Goal: Information Seeking & Learning: Learn about a topic

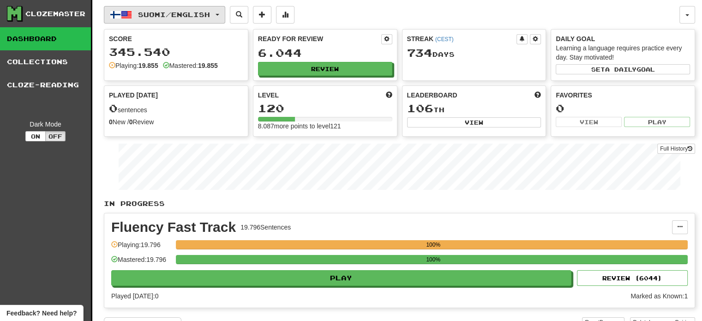
click at [152, 11] on span "Suomi / English" at bounding box center [174, 15] width 72 height 8
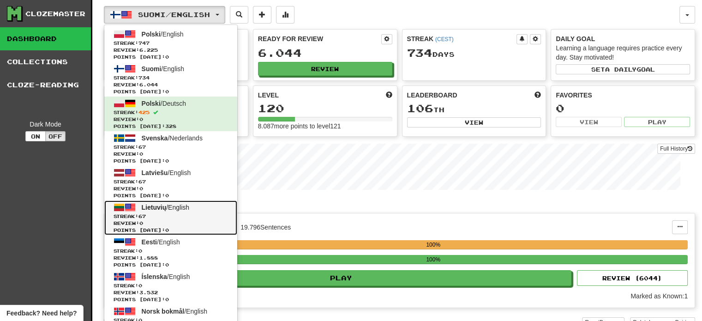
click at [175, 210] on link "Lietuvių / English Streak: 67 Review: 0 Points today: 0" at bounding box center [170, 217] width 133 height 35
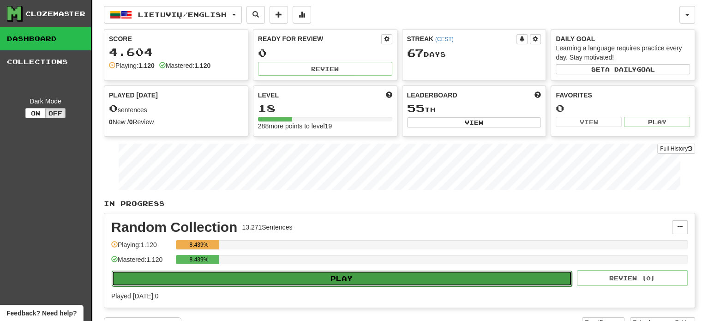
click at [311, 278] on button "Play" at bounding box center [342, 279] width 460 height 16
select select "**"
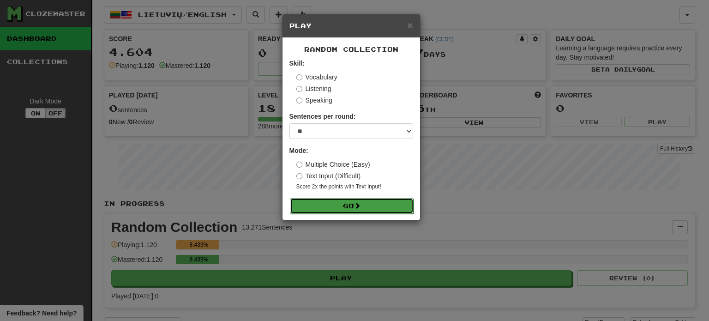
click at [347, 209] on button "Go" at bounding box center [352, 206] width 124 height 16
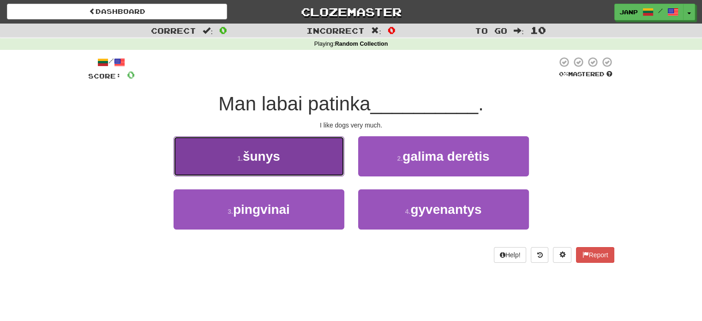
click at [291, 166] on button "1 . šunys" at bounding box center [259, 156] width 171 height 40
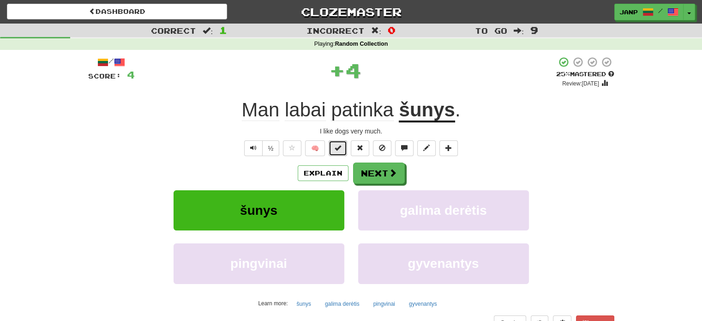
click at [345, 149] on button at bounding box center [338, 148] width 18 height 16
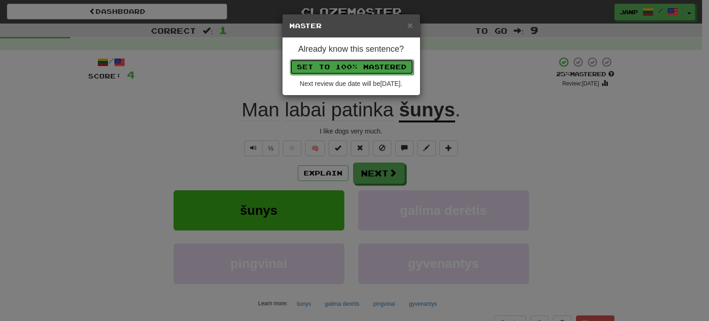
click at [366, 67] on button "Set to 100% Mastered" at bounding box center [352, 67] width 124 height 16
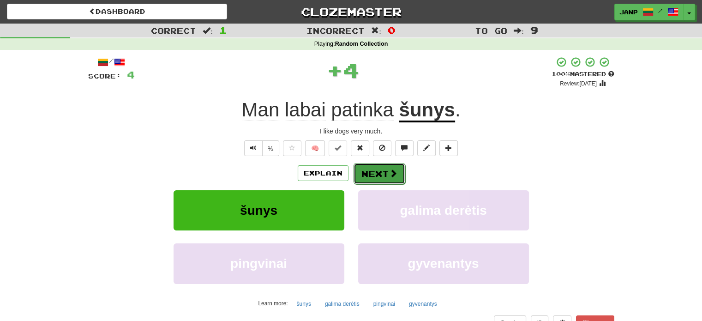
click at [377, 176] on button "Next" at bounding box center [380, 173] width 52 height 21
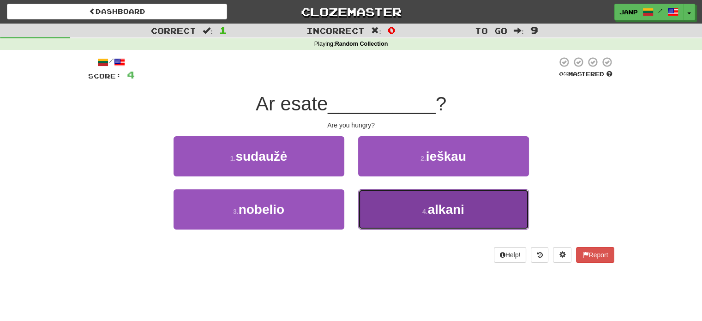
click at [402, 219] on button "4 . alkani" at bounding box center [443, 209] width 171 height 40
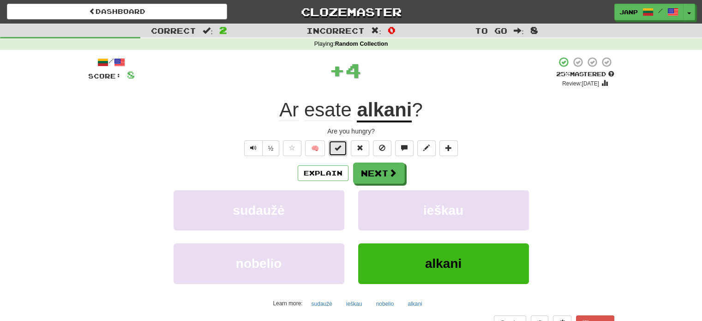
click at [342, 145] on button at bounding box center [338, 148] width 18 height 16
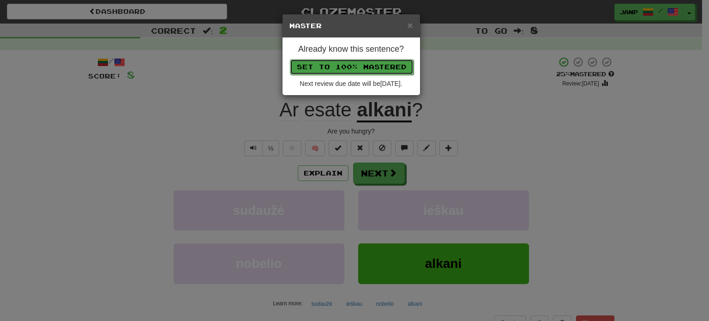
click at [353, 65] on button "Set to 100% Mastered" at bounding box center [352, 67] width 124 height 16
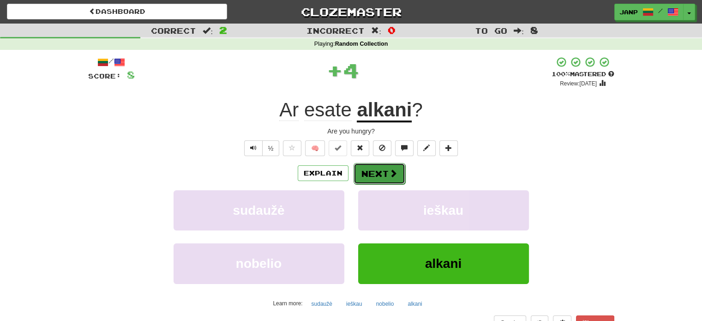
click at [383, 171] on button "Next" at bounding box center [380, 173] width 52 height 21
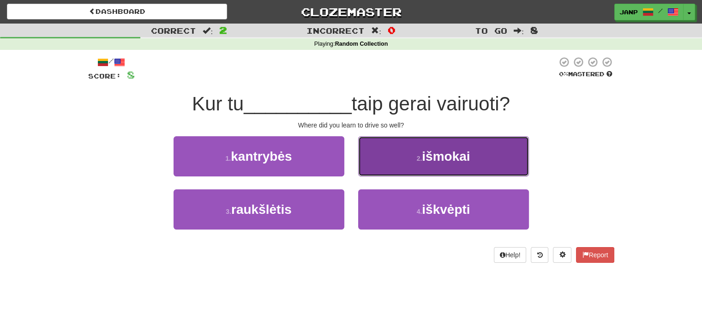
click at [407, 160] on button "2 . išmokai" at bounding box center [443, 156] width 171 height 40
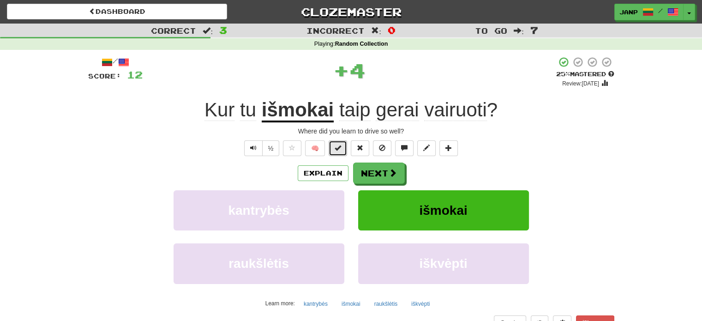
click at [338, 151] on span at bounding box center [338, 148] width 6 height 6
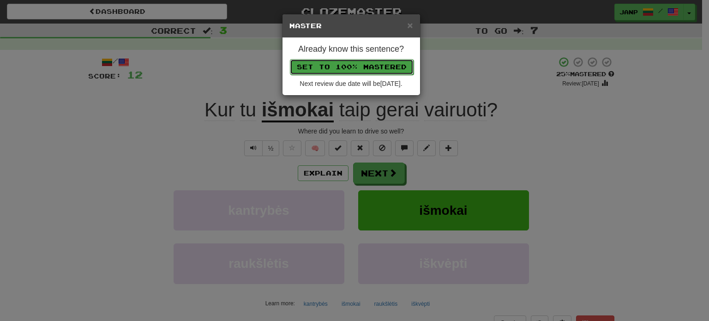
click at [361, 63] on button "Set to 100% Mastered" at bounding box center [352, 67] width 124 height 16
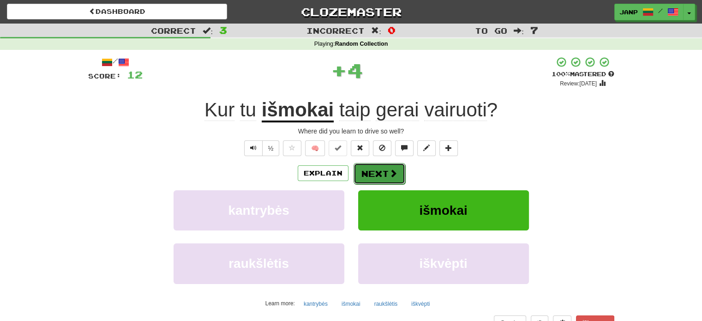
click at [378, 174] on button "Next" at bounding box center [380, 173] width 52 height 21
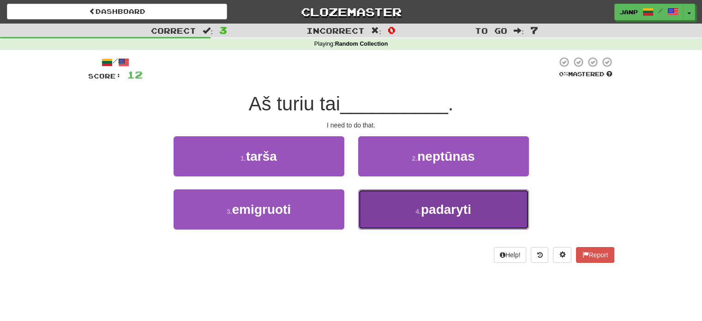
click at [399, 217] on button "4 . padaryti" at bounding box center [443, 209] width 171 height 40
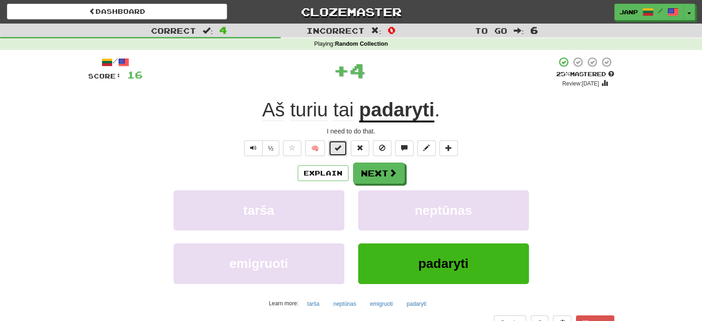
click at [339, 145] on span at bounding box center [338, 148] width 6 height 6
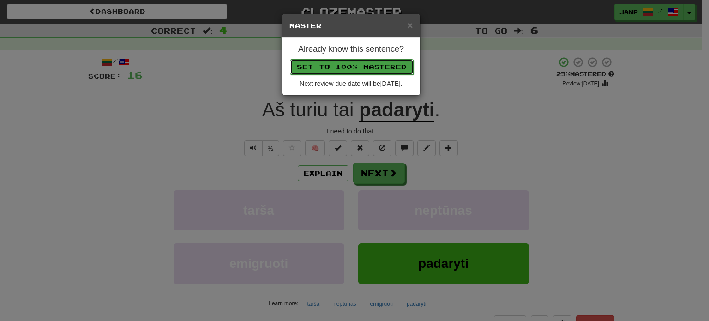
click at [367, 66] on button "Set to 100% Mastered" at bounding box center [352, 67] width 124 height 16
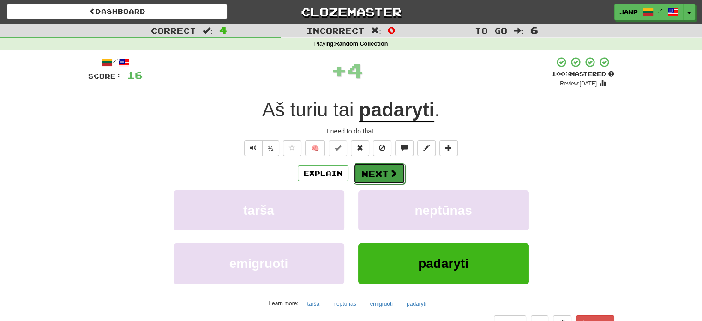
click at [386, 175] on button "Next" at bounding box center [380, 173] width 52 height 21
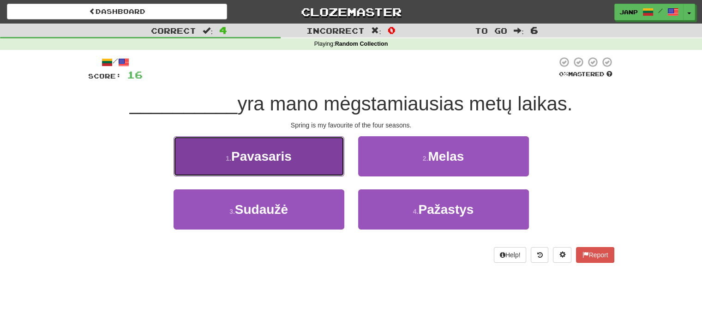
click at [320, 172] on button "1 . Pavasaris" at bounding box center [259, 156] width 171 height 40
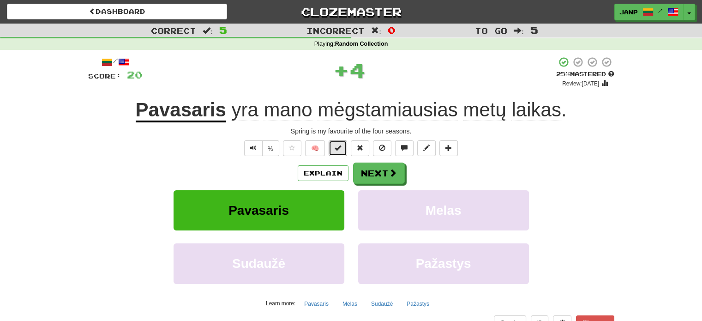
click at [341, 147] on span at bounding box center [338, 148] width 6 height 6
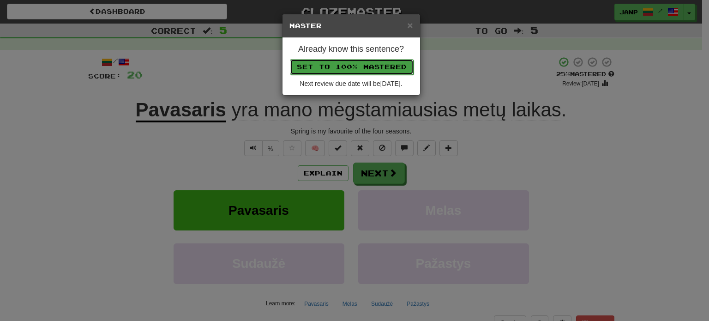
click at [369, 66] on button "Set to 100% Mastered" at bounding box center [352, 67] width 124 height 16
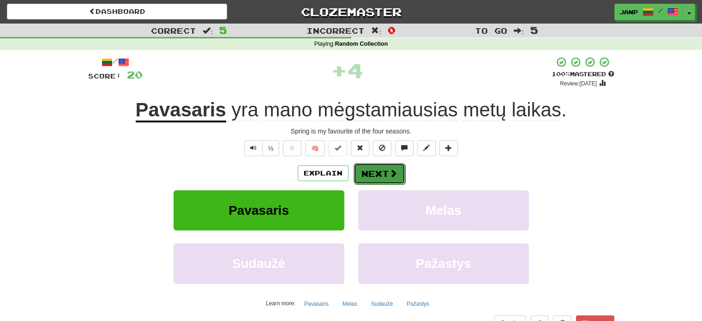
click at [386, 172] on button "Next" at bounding box center [380, 173] width 52 height 21
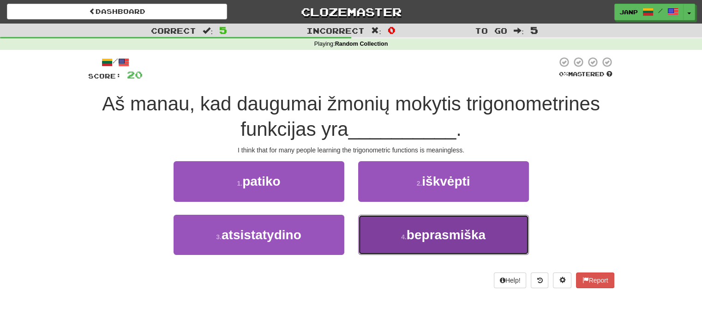
click at [484, 243] on button "4 . beprasmiška" at bounding box center [443, 235] width 171 height 40
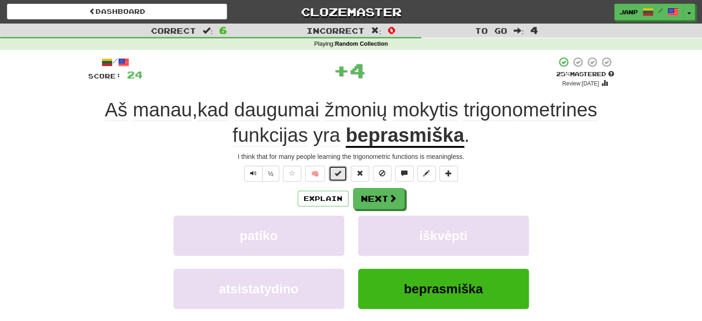
click at [339, 173] on span at bounding box center [338, 173] width 6 height 6
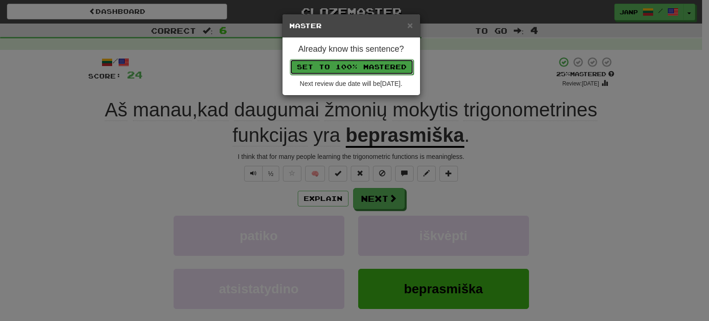
click at [357, 64] on button "Set to 100% Mastered" at bounding box center [352, 67] width 124 height 16
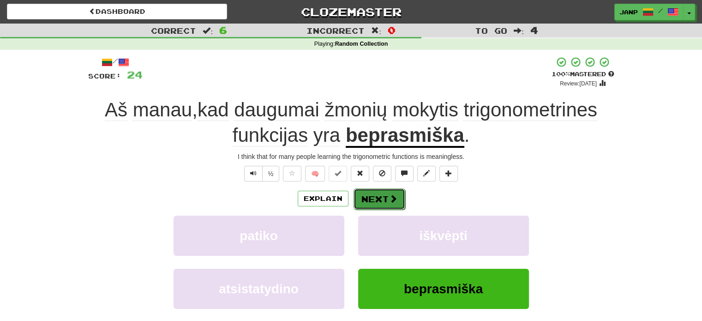
click at [393, 205] on button "Next" at bounding box center [380, 198] width 52 height 21
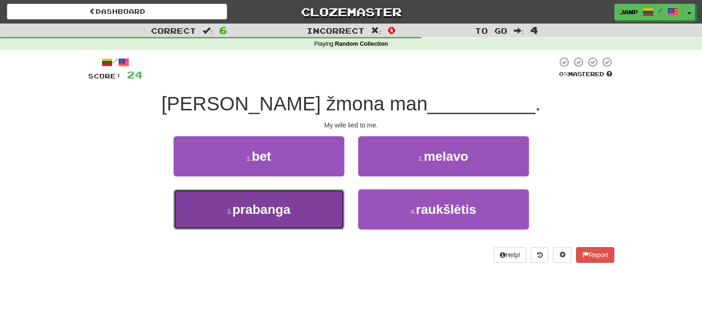
click at [283, 208] on span "prabanga" at bounding box center [261, 209] width 58 height 14
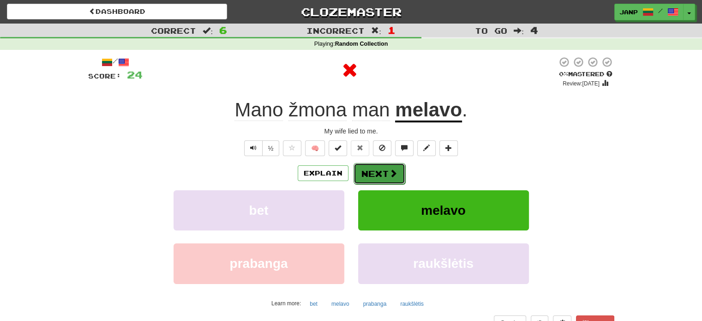
click at [368, 169] on button "Next" at bounding box center [380, 173] width 52 height 21
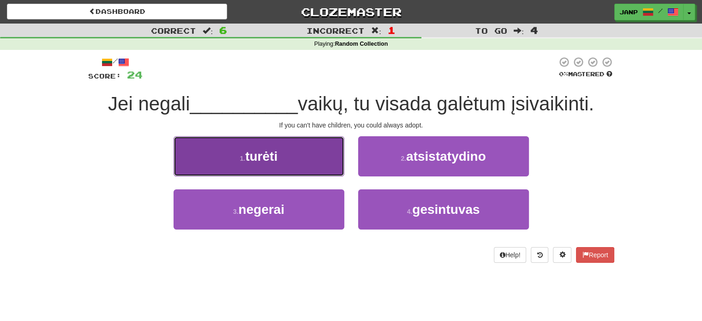
click at [315, 168] on button "1 . turėti" at bounding box center [259, 156] width 171 height 40
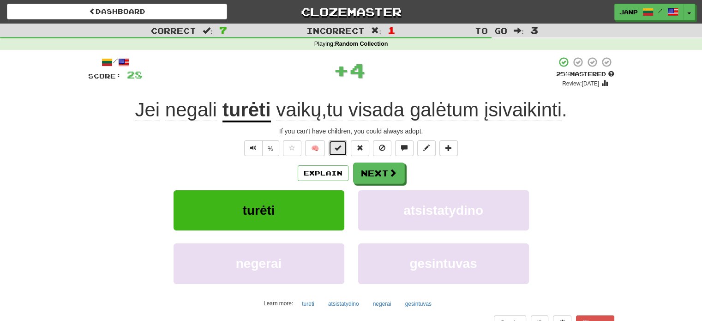
click at [334, 149] on button at bounding box center [338, 148] width 18 height 16
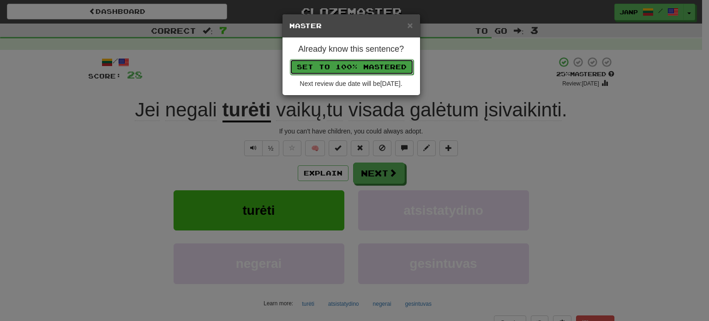
click at [338, 68] on button "Set to 100% Mastered" at bounding box center [352, 67] width 124 height 16
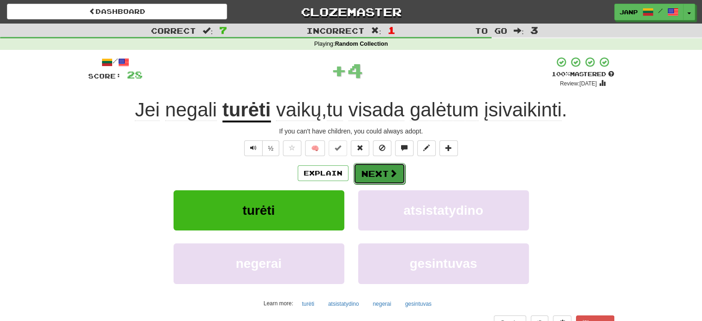
click at [374, 181] on button "Next" at bounding box center [380, 173] width 52 height 21
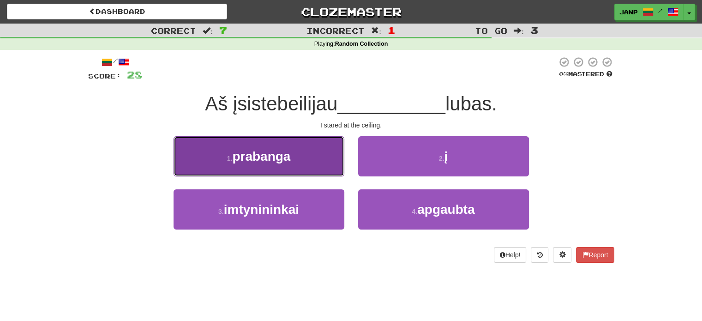
click at [324, 171] on button "1 . prabanga" at bounding box center [259, 156] width 171 height 40
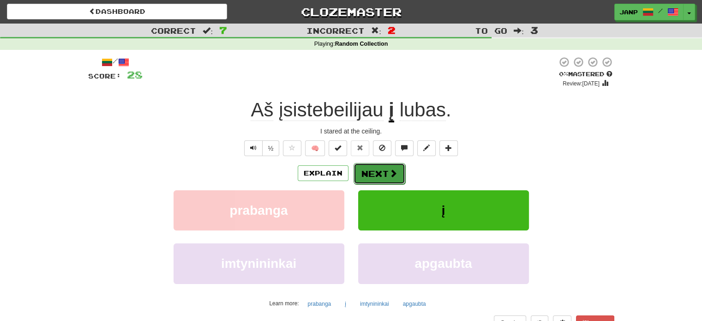
click at [371, 171] on button "Next" at bounding box center [380, 173] width 52 height 21
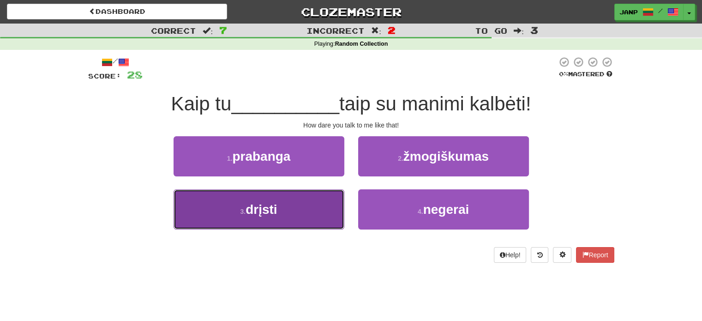
click at [313, 205] on button "3 . drįsti" at bounding box center [259, 209] width 171 height 40
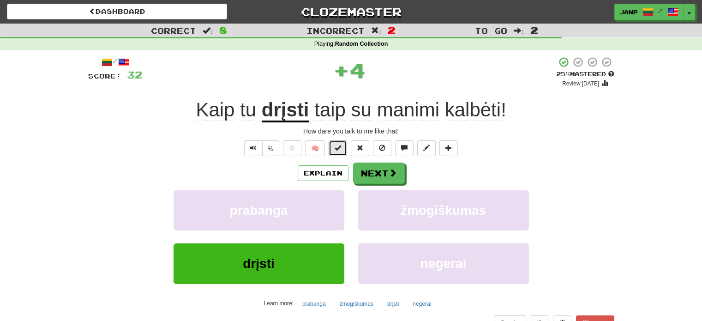
click at [337, 148] on span at bounding box center [338, 148] width 6 height 6
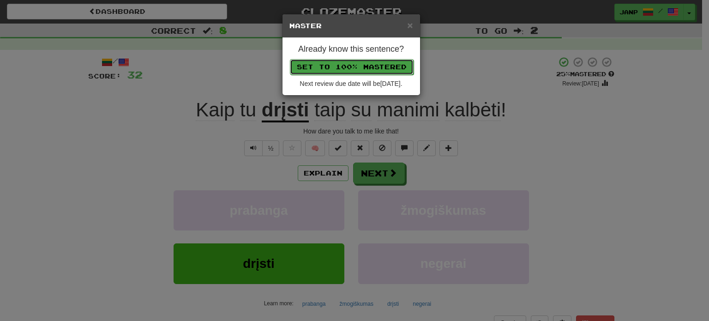
click at [362, 68] on button "Set to 100% Mastered" at bounding box center [352, 67] width 124 height 16
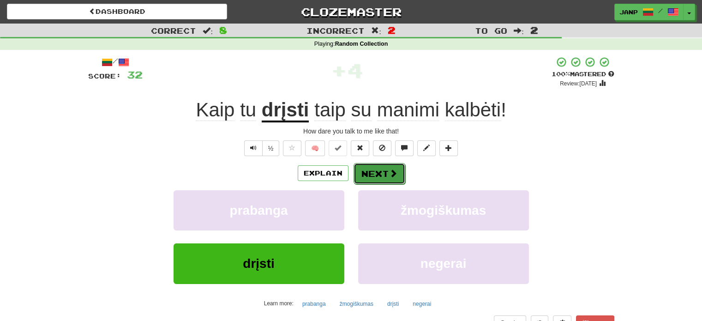
click at [375, 169] on button "Next" at bounding box center [380, 173] width 52 height 21
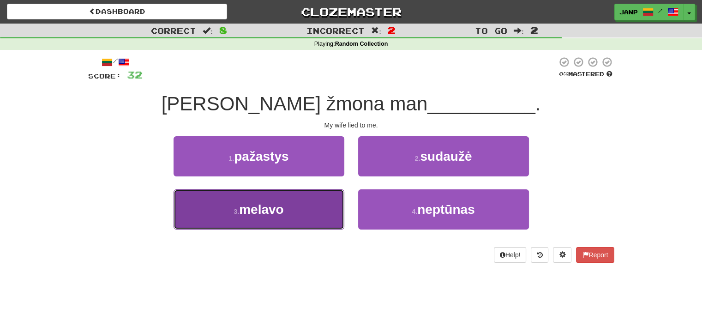
click at [312, 212] on button "3 . melavo" at bounding box center [259, 209] width 171 height 40
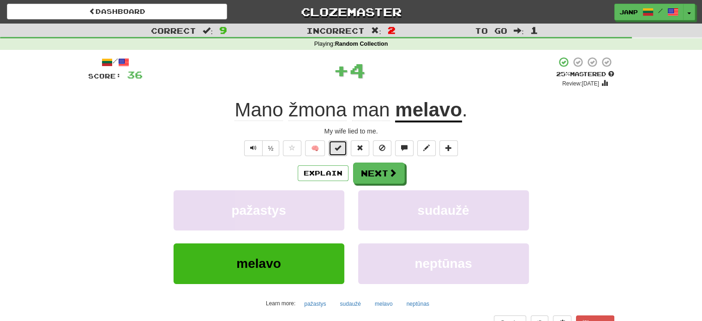
click at [334, 149] on button at bounding box center [338, 148] width 18 height 16
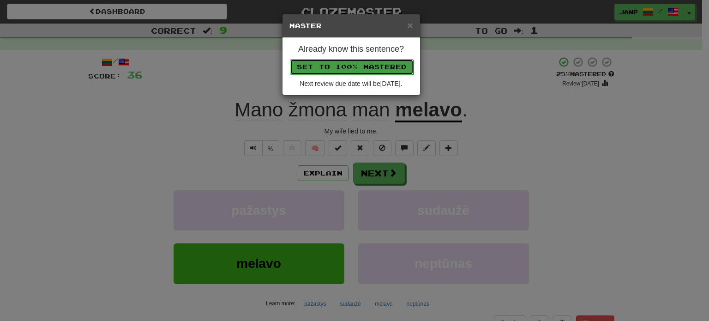
click at [358, 66] on button "Set to 100% Mastered" at bounding box center [352, 67] width 124 height 16
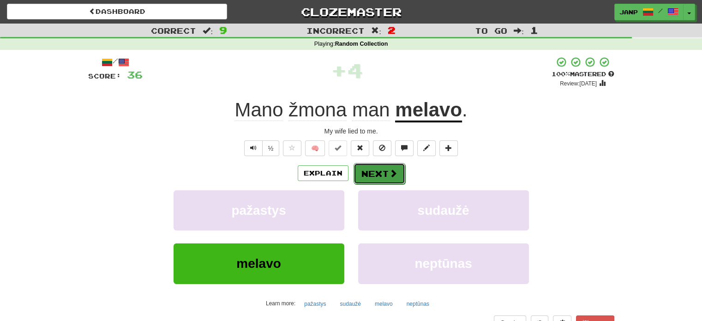
click at [372, 172] on button "Next" at bounding box center [380, 173] width 52 height 21
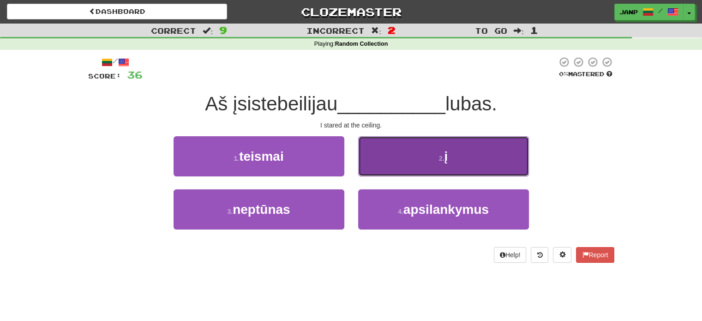
click at [387, 173] on button "2 . į" at bounding box center [443, 156] width 171 height 40
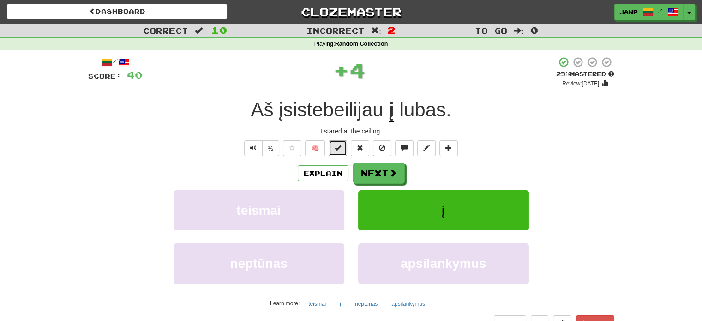
click at [336, 151] on button at bounding box center [338, 148] width 18 height 16
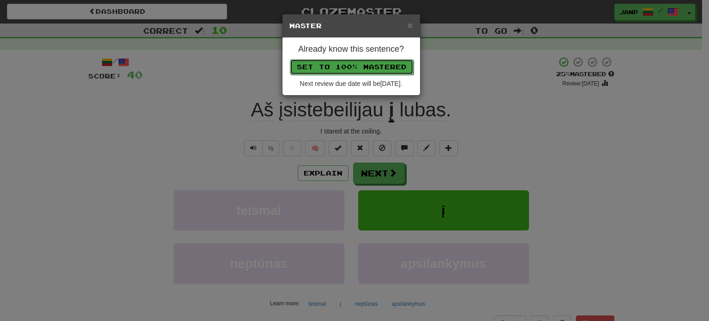
click at [347, 66] on button "Set to 100% Mastered" at bounding box center [352, 67] width 124 height 16
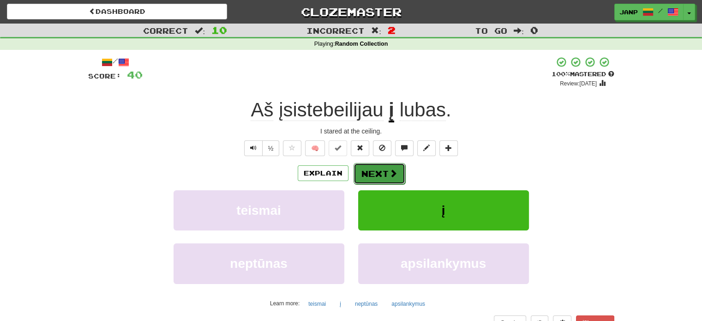
click at [383, 171] on button "Next" at bounding box center [380, 173] width 52 height 21
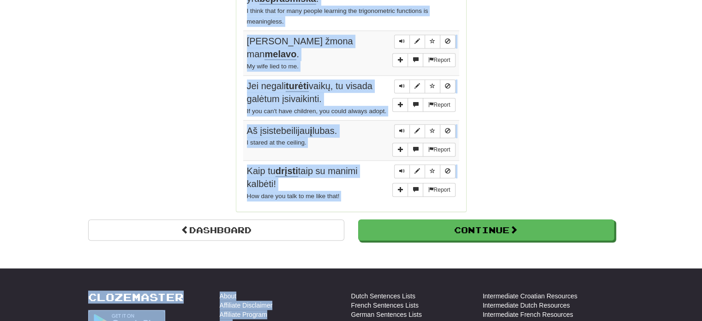
scroll to position [757, 0]
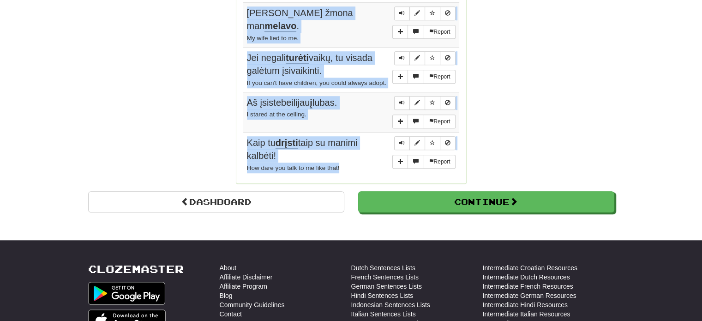
drag, startPoint x: 246, startPoint y: 78, endPoint x: 371, endPoint y: 160, distance: 149.7
copy tbody "Man labai patinka šunys . I like dogs very much. Report Ar esate alkani ? Are y…"
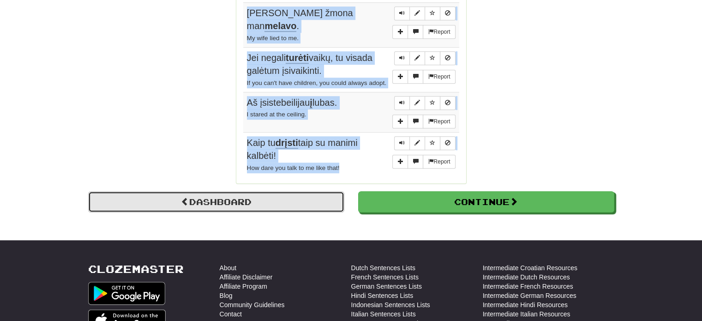
click at [215, 200] on link "Dashboard" at bounding box center [216, 201] width 256 height 21
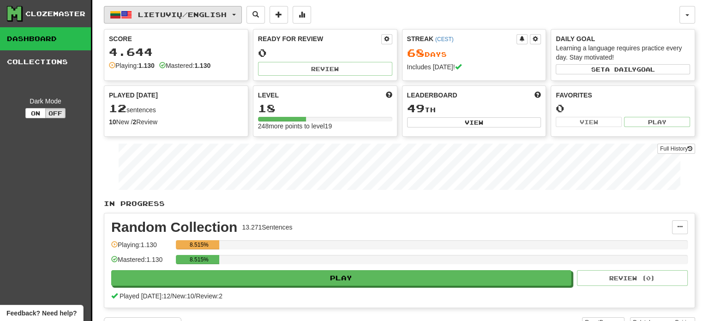
click at [184, 14] on span "Lietuvių / English" at bounding box center [182, 15] width 89 height 8
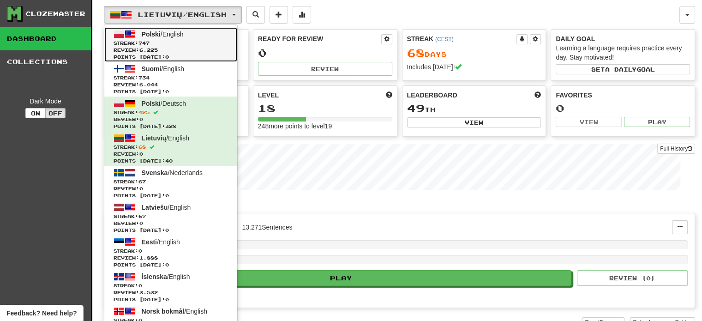
click at [170, 42] on span "Streak: 747" at bounding box center [171, 43] width 115 height 7
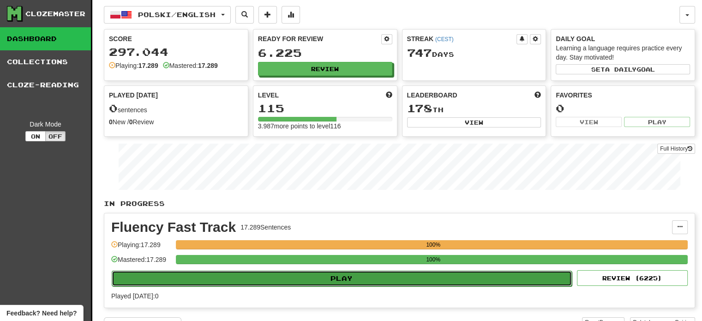
click at [319, 282] on button "Play" at bounding box center [342, 279] width 460 height 16
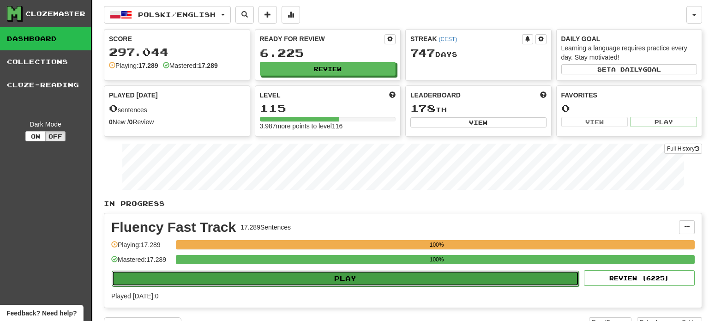
select select "**"
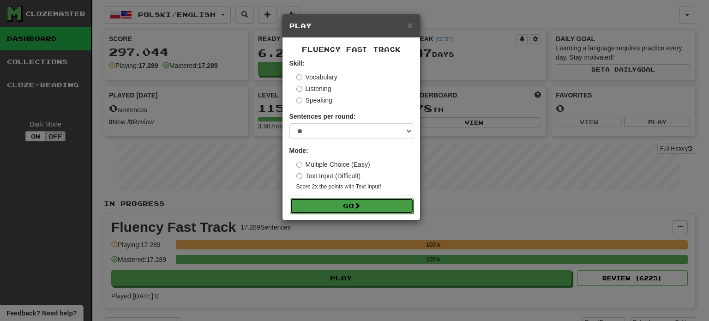
click at [329, 211] on button "Go" at bounding box center [352, 206] width 124 height 16
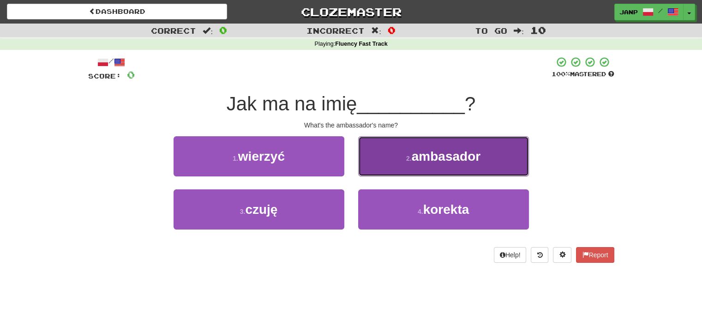
click at [383, 163] on button "2 . ambasador" at bounding box center [443, 156] width 171 height 40
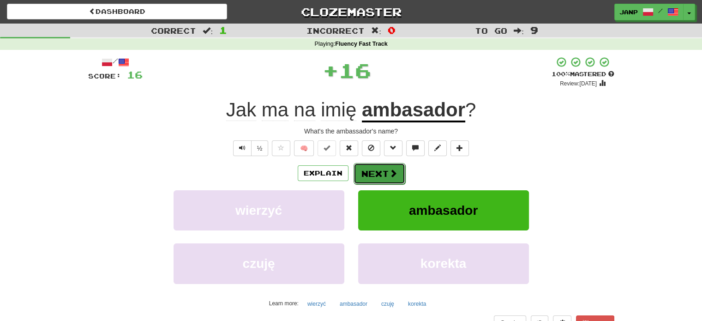
click at [376, 174] on button "Next" at bounding box center [380, 173] width 52 height 21
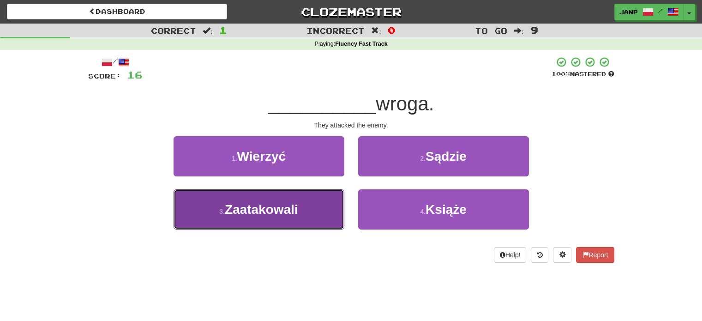
click at [323, 218] on button "3 . Zaatakowali" at bounding box center [259, 209] width 171 height 40
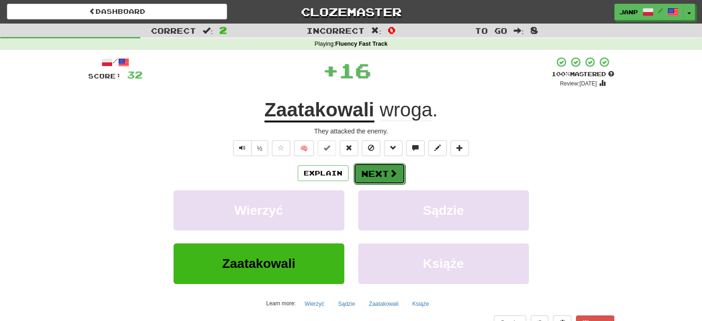
click at [371, 173] on button "Next" at bounding box center [380, 173] width 52 height 21
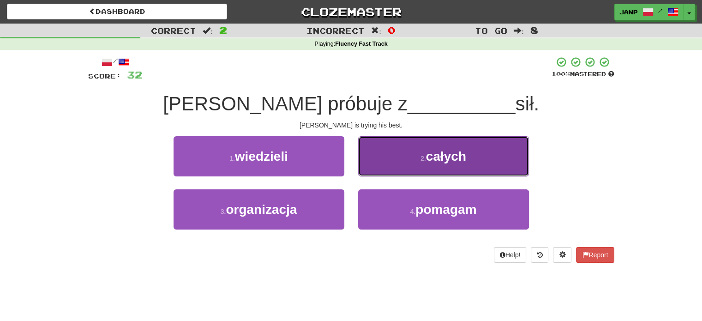
click at [388, 168] on button "2 . całych" at bounding box center [443, 156] width 171 height 40
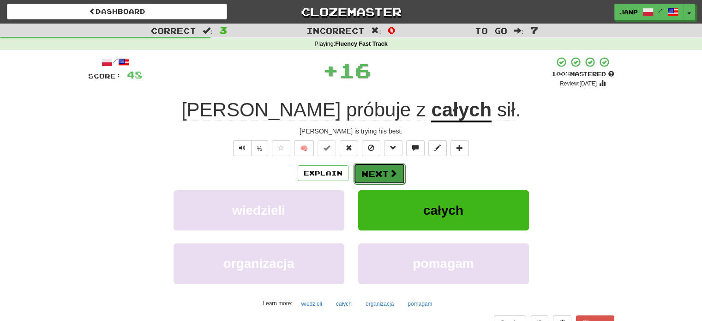
click at [379, 173] on button "Next" at bounding box center [380, 173] width 52 height 21
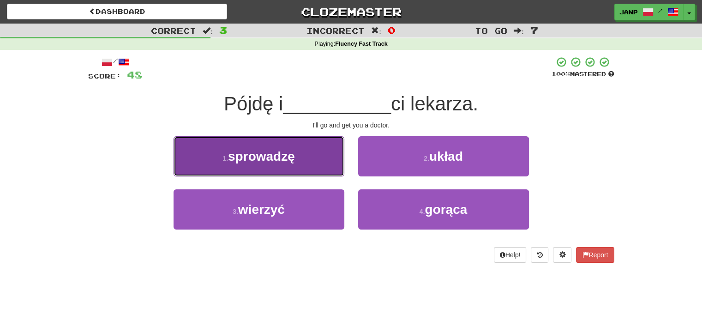
click at [305, 169] on button "1 . sprowadzę" at bounding box center [259, 156] width 171 height 40
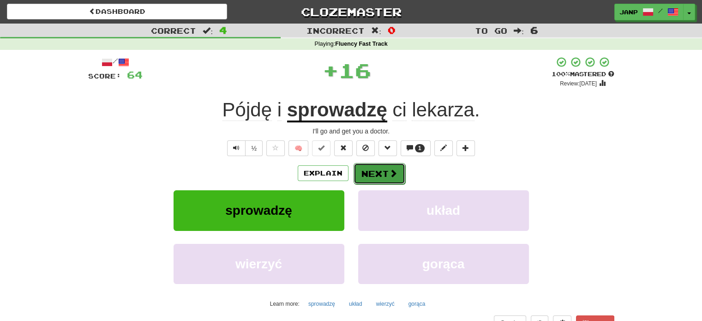
click at [369, 175] on button "Next" at bounding box center [380, 173] width 52 height 21
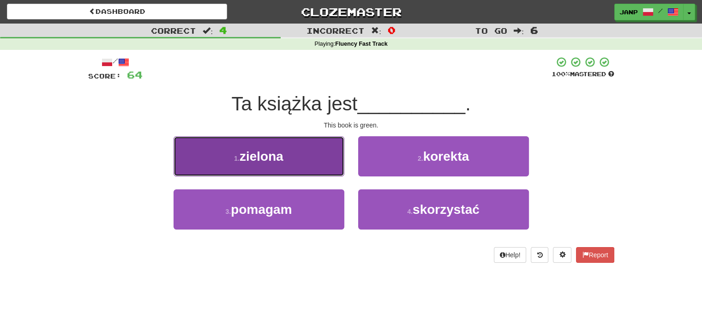
click at [302, 167] on button "1 . zielona" at bounding box center [259, 156] width 171 height 40
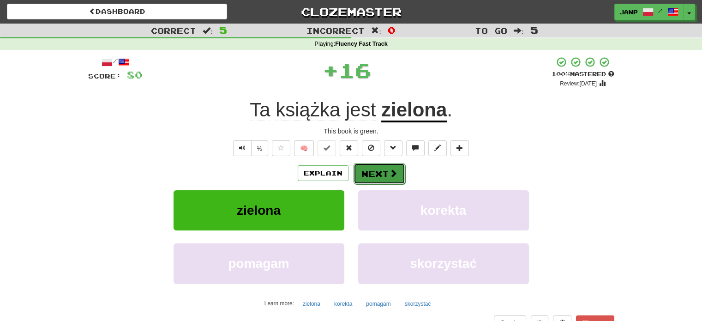
click at [380, 178] on button "Next" at bounding box center [380, 173] width 52 height 21
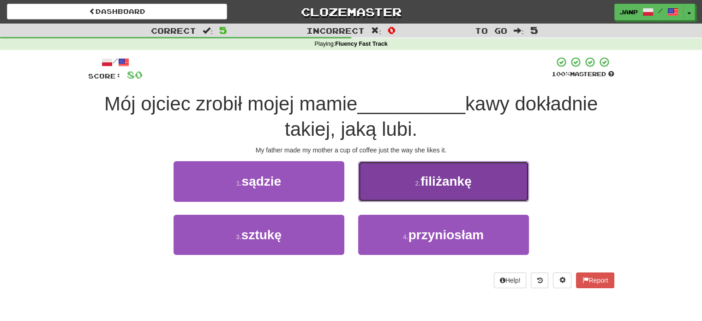
click at [377, 186] on button "2 . filiżankę" at bounding box center [443, 181] width 171 height 40
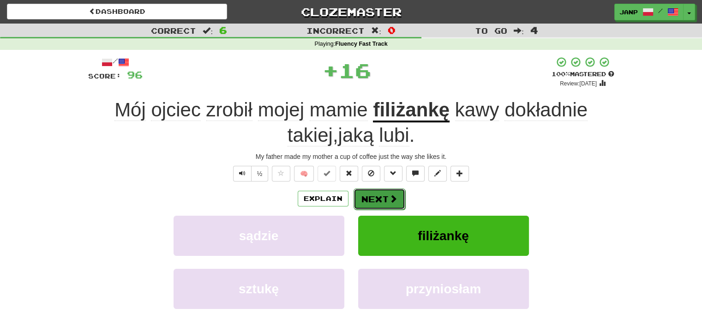
click at [378, 194] on button "Next" at bounding box center [380, 198] width 52 height 21
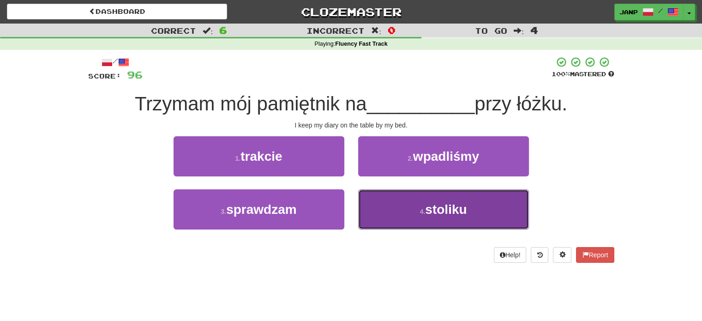
click at [386, 217] on button "4 . stoliku" at bounding box center [443, 209] width 171 height 40
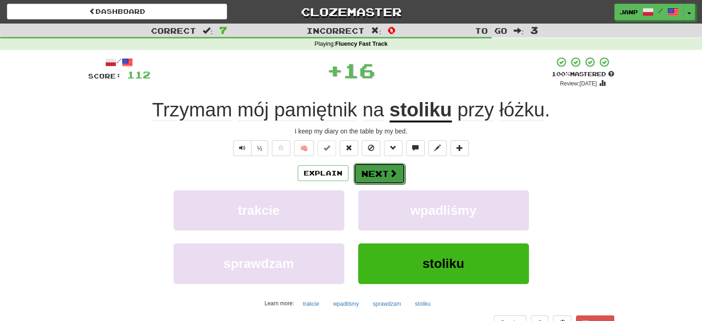
click at [371, 171] on button "Next" at bounding box center [380, 173] width 52 height 21
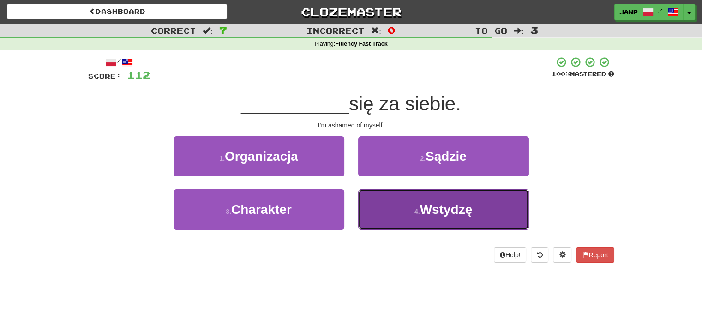
click at [388, 209] on button "4 . Wstydzę" at bounding box center [443, 209] width 171 height 40
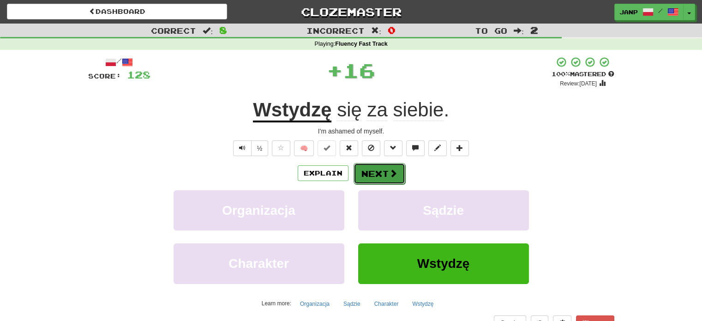
click at [373, 169] on button "Next" at bounding box center [380, 173] width 52 height 21
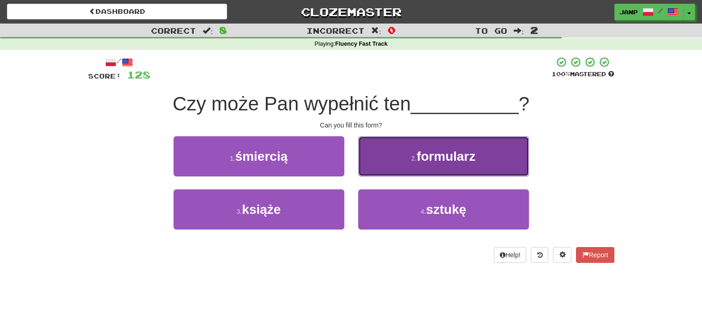
click at [389, 171] on button "2 . formularz" at bounding box center [443, 156] width 171 height 40
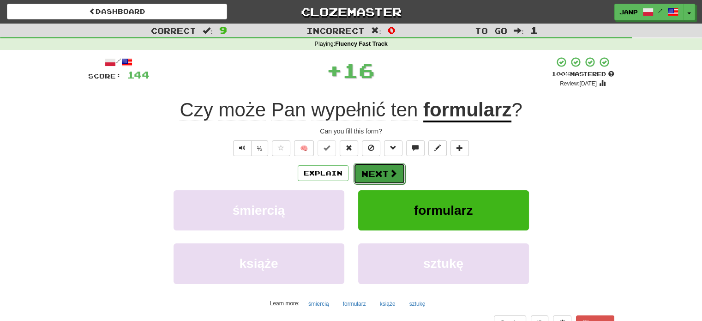
click at [373, 171] on button "Next" at bounding box center [380, 173] width 52 height 21
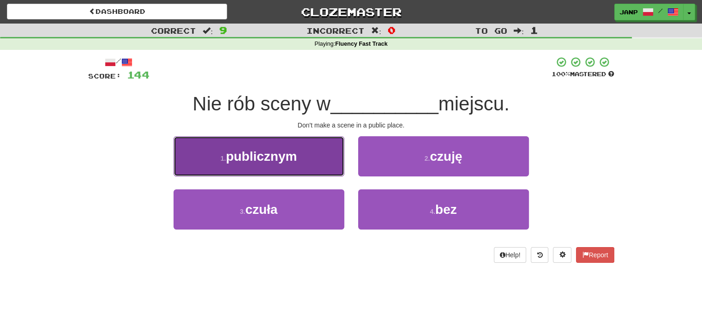
click at [296, 158] on span "publicznym" at bounding box center [261, 156] width 71 height 14
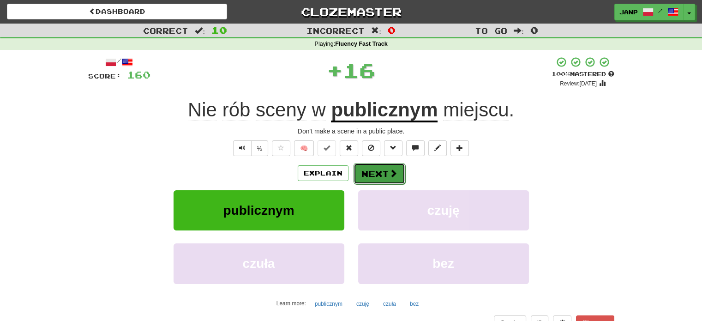
click at [368, 171] on button "Next" at bounding box center [380, 173] width 52 height 21
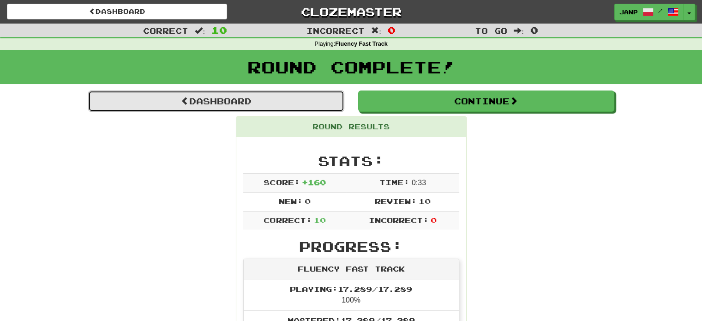
click at [245, 107] on link "Dashboard" at bounding box center [216, 100] width 256 height 21
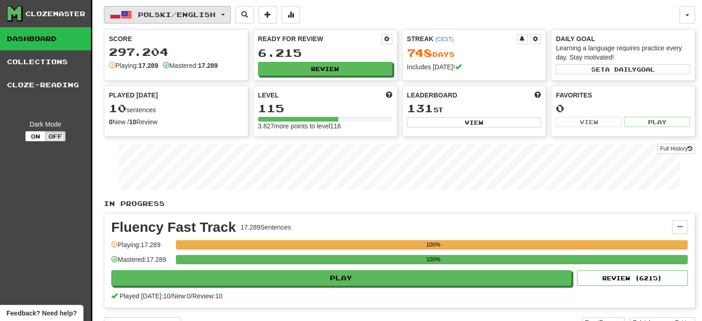
click at [209, 13] on span "Polski / English" at bounding box center [177, 15] width 78 height 8
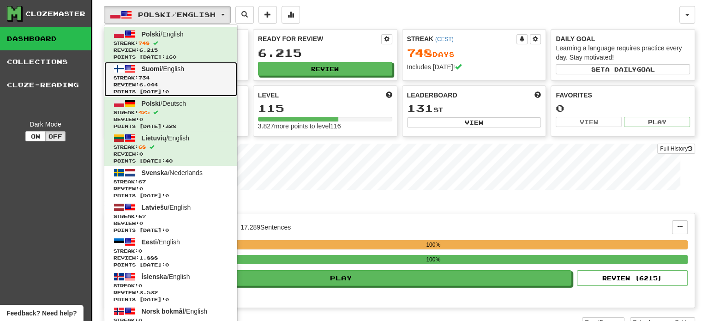
click at [193, 72] on link "Suomi / English Streak: 734 Review: 6.044 Points today: 0" at bounding box center [170, 79] width 133 height 35
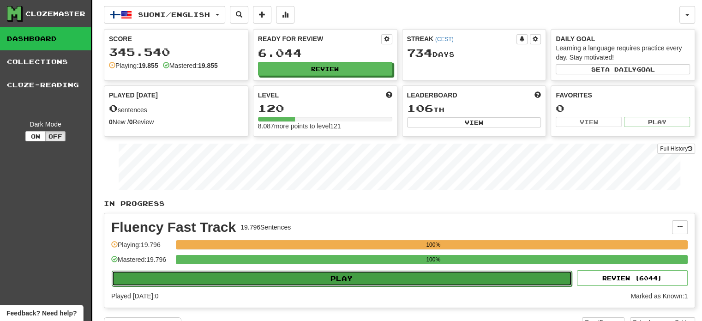
click at [334, 275] on button "Play" at bounding box center [342, 279] width 460 height 16
select select "**"
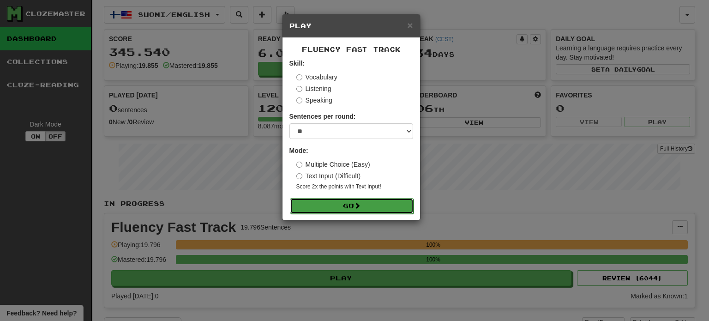
click at [338, 203] on button "Go" at bounding box center [352, 206] width 124 height 16
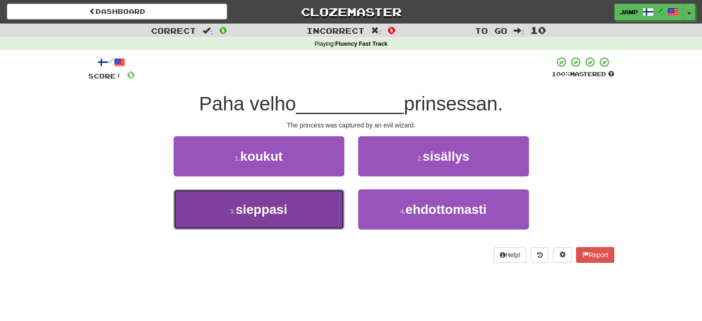
click at [323, 206] on button "3 . sieppasi" at bounding box center [259, 209] width 171 height 40
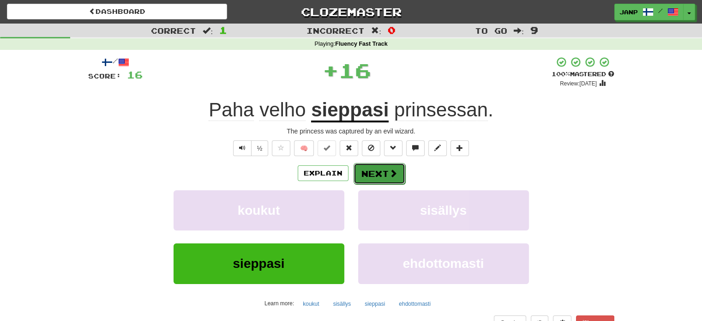
click at [377, 175] on button "Next" at bounding box center [380, 173] width 52 height 21
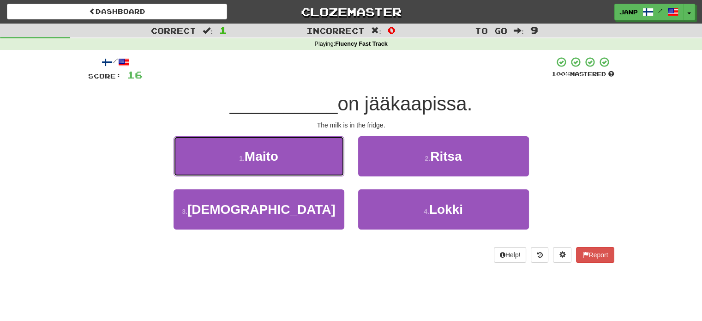
drag, startPoint x: 311, startPoint y: 157, endPoint x: 320, endPoint y: 156, distance: 8.4
click at [312, 157] on button "1 . Maito" at bounding box center [259, 156] width 171 height 40
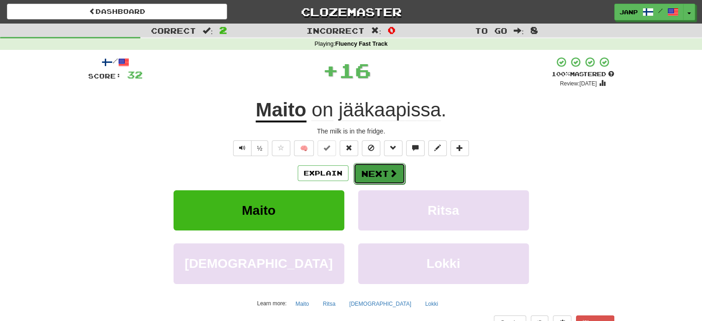
click at [384, 175] on button "Next" at bounding box center [380, 173] width 52 height 21
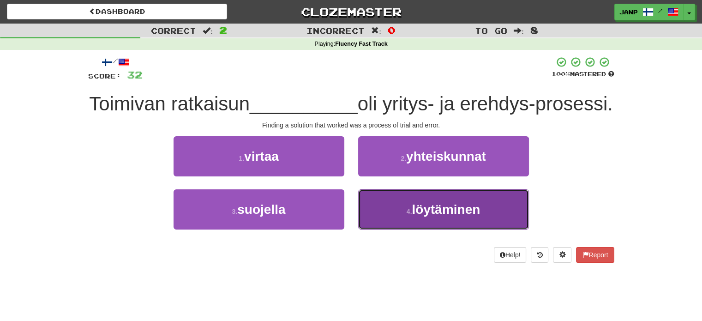
click at [405, 229] on button "4 . löytäminen" at bounding box center [443, 209] width 171 height 40
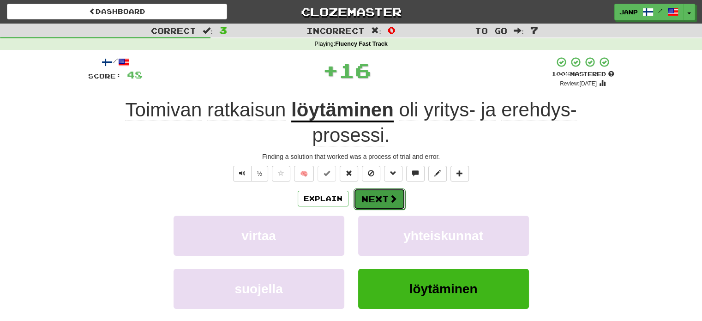
click at [369, 195] on button "Next" at bounding box center [380, 198] width 52 height 21
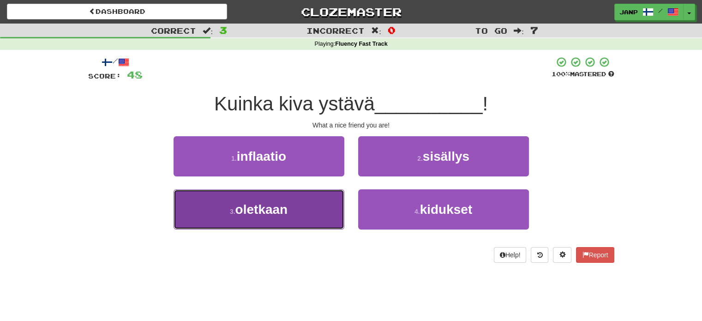
click at [327, 208] on button "3 . oletkaan" at bounding box center [259, 209] width 171 height 40
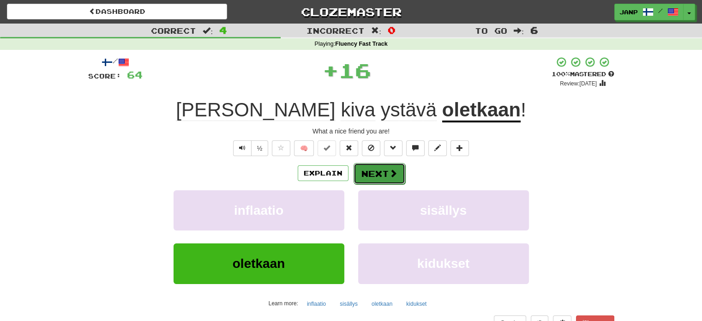
click at [374, 176] on button "Next" at bounding box center [380, 173] width 52 height 21
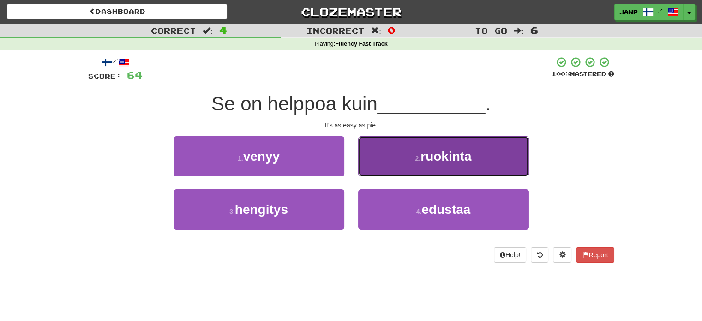
click at [398, 162] on button "2 . ruokinta" at bounding box center [443, 156] width 171 height 40
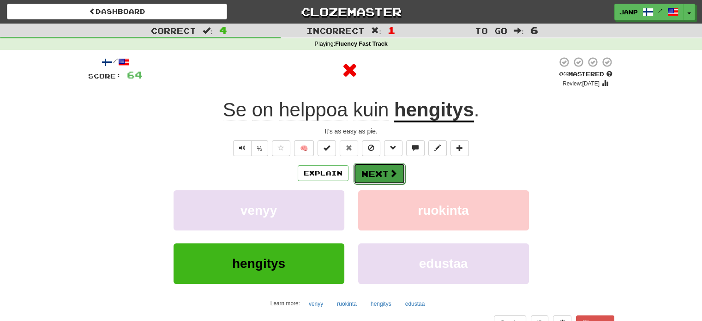
click at [392, 171] on span at bounding box center [393, 173] width 8 height 8
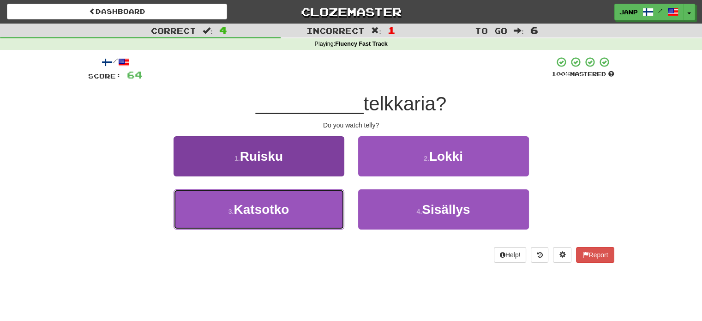
drag, startPoint x: 322, startPoint y: 211, endPoint x: 336, endPoint y: 193, distance: 22.7
click at [323, 210] on button "3 . Katsotko" at bounding box center [259, 209] width 171 height 40
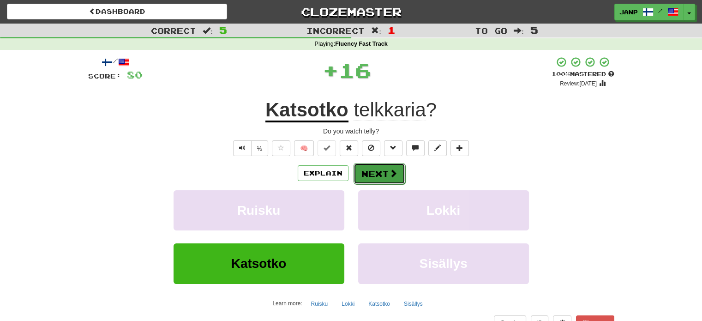
click at [375, 177] on button "Next" at bounding box center [380, 173] width 52 height 21
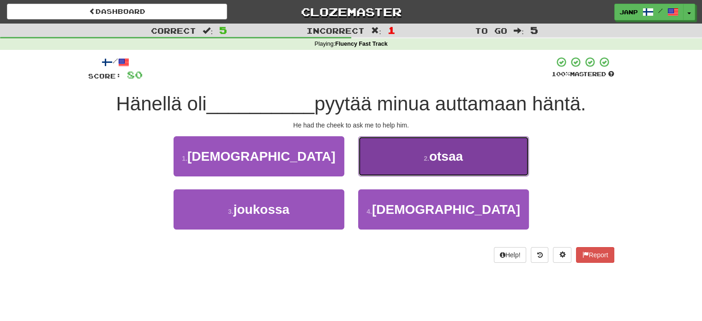
click at [400, 166] on button "2 . otsaa" at bounding box center [443, 156] width 171 height 40
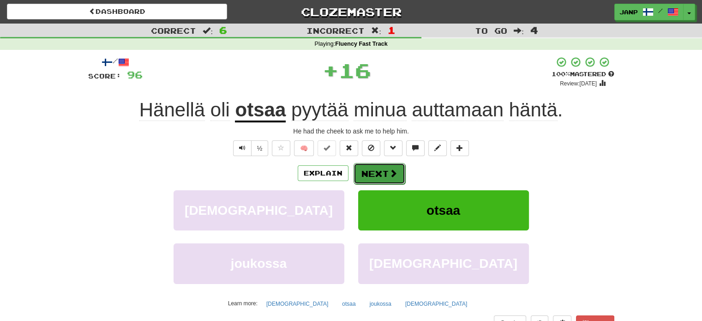
click at [368, 169] on button "Next" at bounding box center [380, 173] width 52 height 21
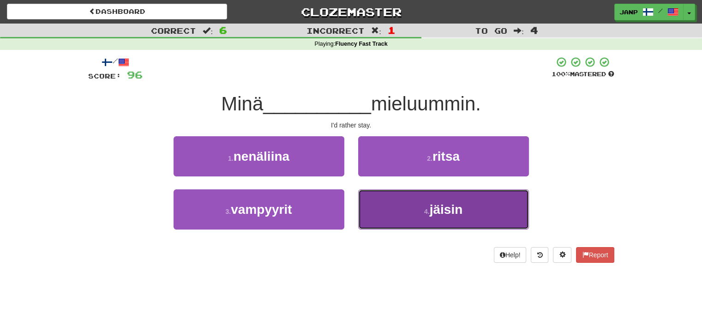
click at [403, 207] on button "4 . jäisin" at bounding box center [443, 209] width 171 height 40
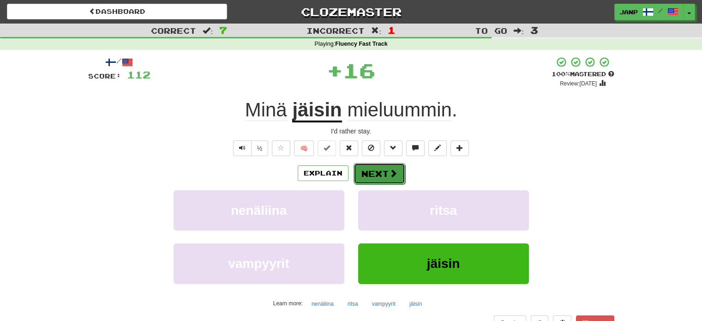
click at [376, 171] on button "Next" at bounding box center [380, 173] width 52 height 21
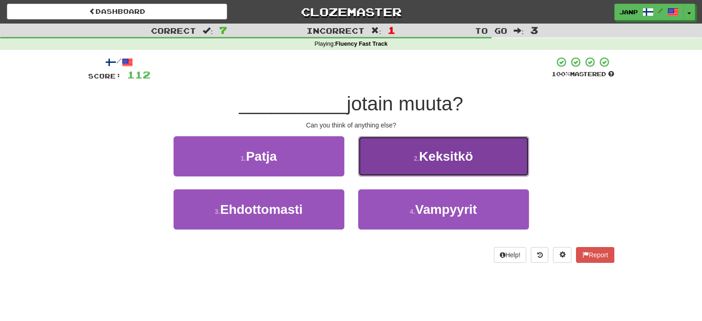
click at [393, 173] on button "2 . Keksitkö" at bounding box center [443, 156] width 171 height 40
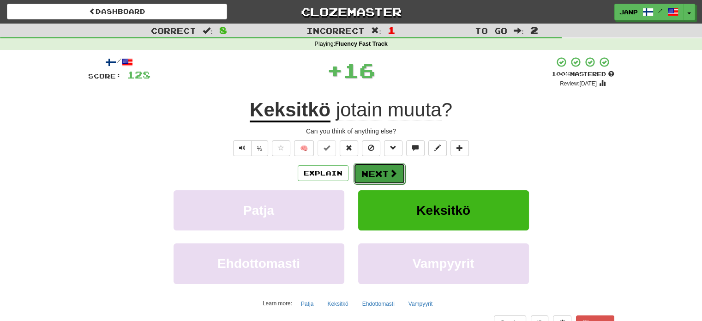
click at [377, 169] on button "Next" at bounding box center [380, 173] width 52 height 21
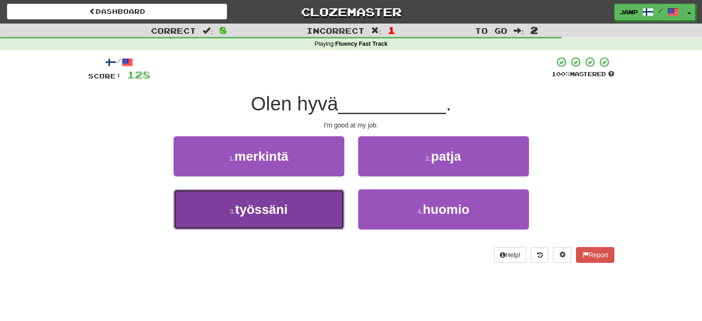
click at [335, 203] on button "3 . työssäni" at bounding box center [259, 209] width 171 height 40
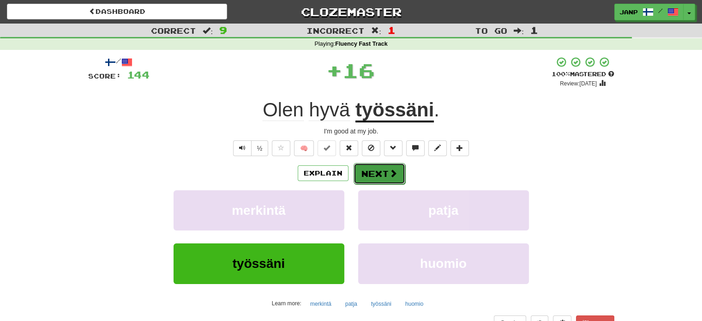
click at [370, 170] on button "Next" at bounding box center [380, 173] width 52 height 21
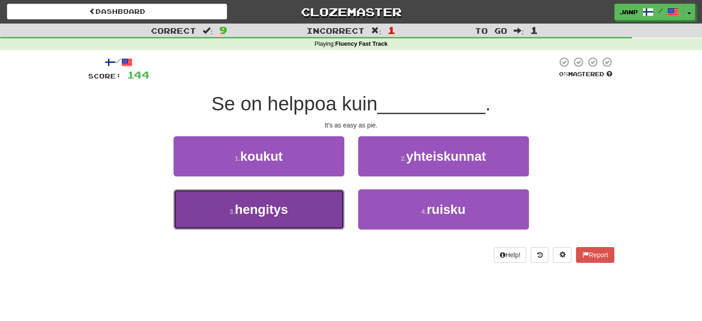
click at [324, 197] on button "3 . hengitys" at bounding box center [259, 209] width 171 height 40
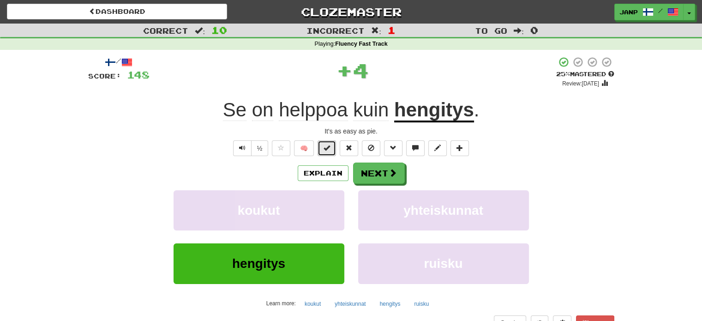
click at [331, 151] on button at bounding box center [327, 148] width 18 height 16
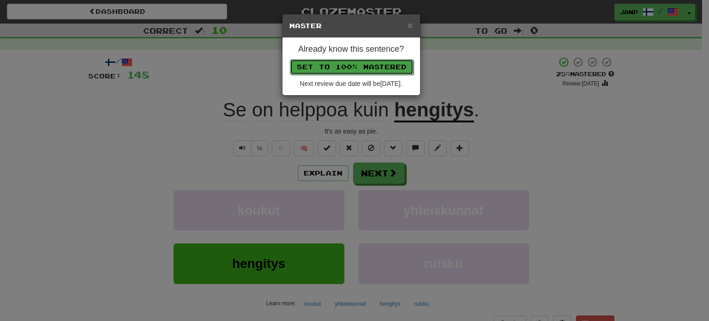
click at [340, 66] on button "Set to 100% Mastered" at bounding box center [352, 67] width 124 height 16
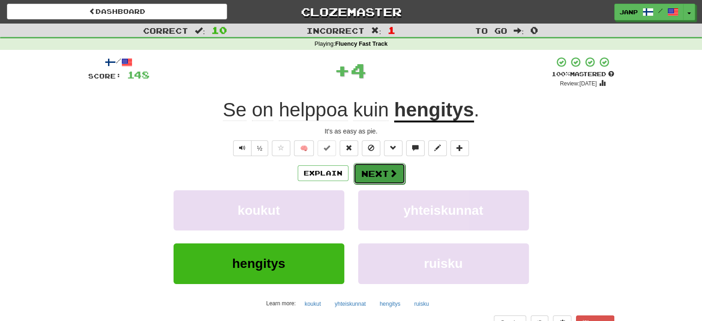
click at [395, 171] on span at bounding box center [393, 173] width 8 height 8
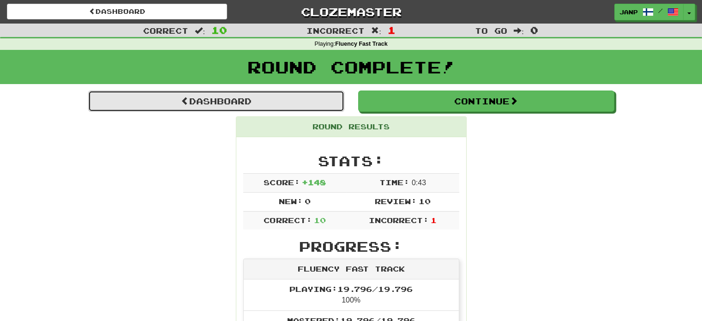
click at [240, 99] on link "Dashboard" at bounding box center [216, 100] width 256 height 21
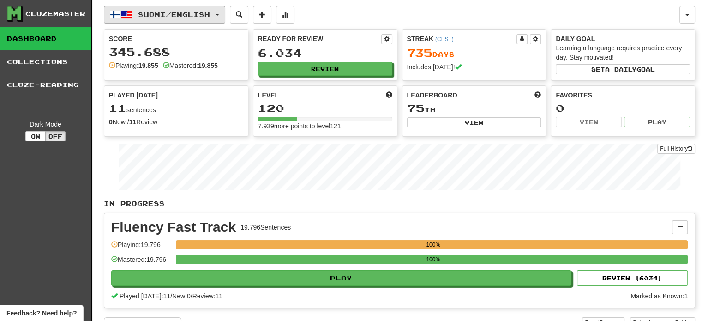
click at [170, 15] on span "Suomi / English" at bounding box center [174, 15] width 72 height 8
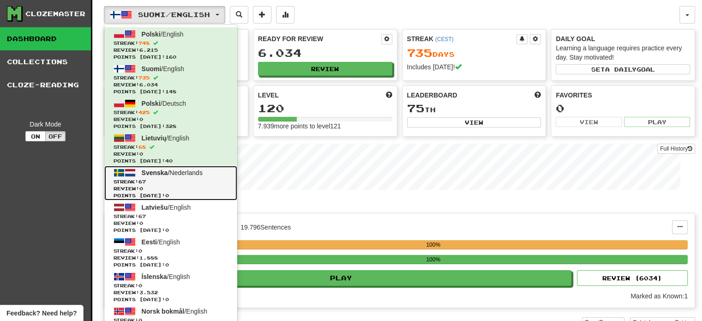
click at [196, 192] on span "Points [DATE]: 0" at bounding box center [171, 195] width 115 height 7
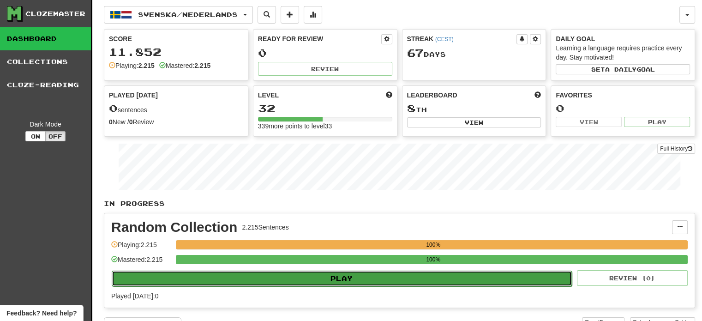
click at [359, 278] on button "Play" at bounding box center [342, 279] width 460 height 16
select select "**"
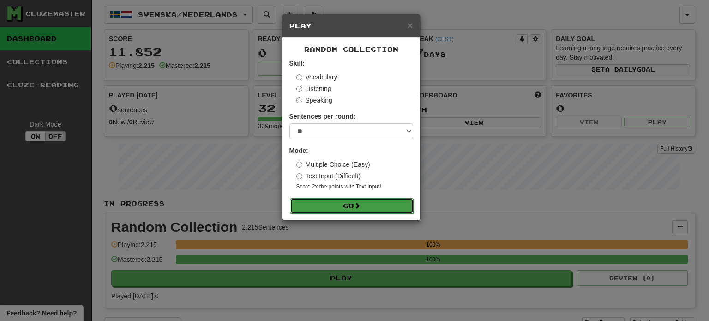
click at [360, 210] on button "Go" at bounding box center [352, 206] width 124 height 16
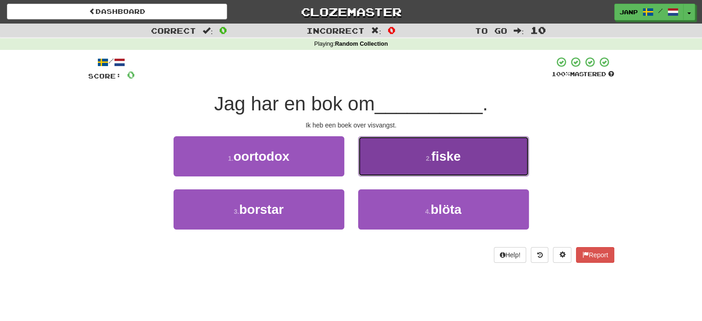
click at [419, 157] on button "2 . fiske" at bounding box center [443, 156] width 171 height 40
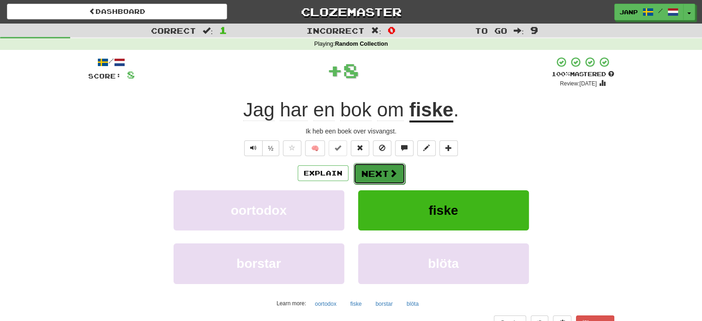
click at [375, 172] on button "Next" at bounding box center [380, 173] width 52 height 21
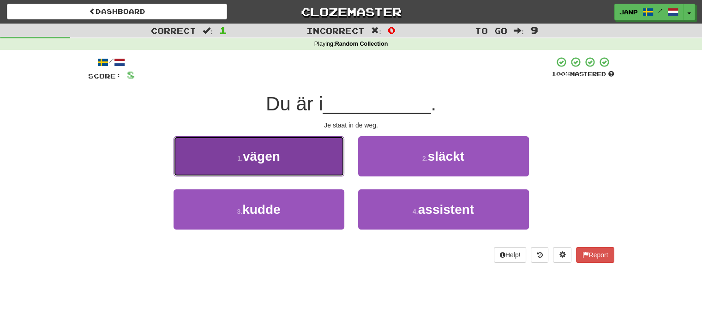
click at [314, 166] on button "1 . vägen" at bounding box center [259, 156] width 171 height 40
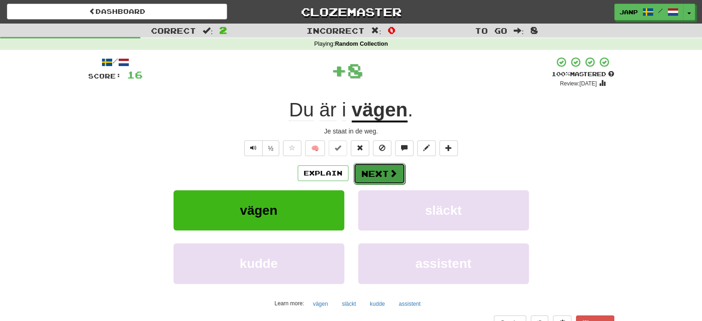
click at [365, 166] on button "Next" at bounding box center [380, 173] width 52 height 21
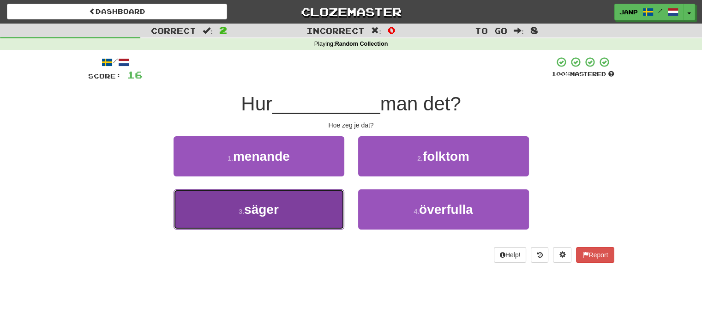
click at [326, 211] on button "3 . säger" at bounding box center [259, 209] width 171 height 40
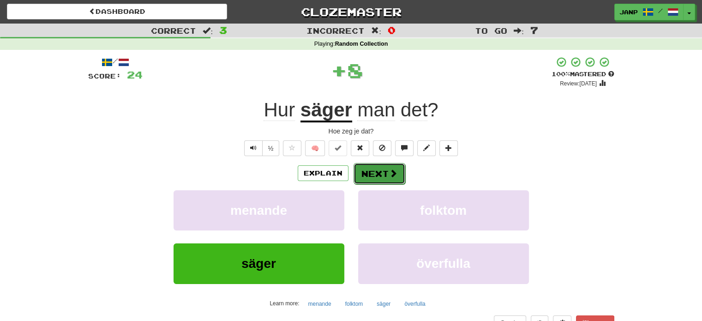
click at [368, 168] on button "Next" at bounding box center [380, 173] width 52 height 21
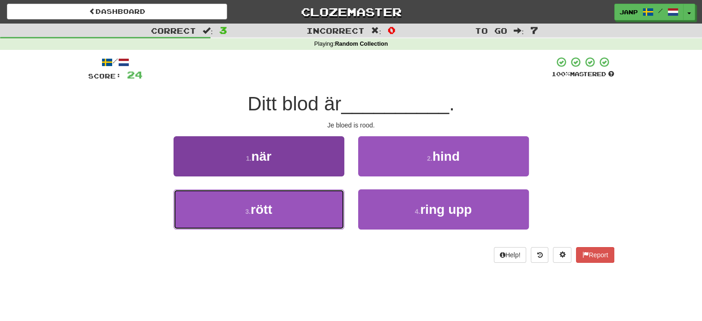
drag, startPoint x: 319, startPoint y: 208, endPoint x: 331, endPoint y: 191, distance: 20.9
click at [319, 208] on button "3 . rött" at bounding box center [259, 209] width 171 height 40
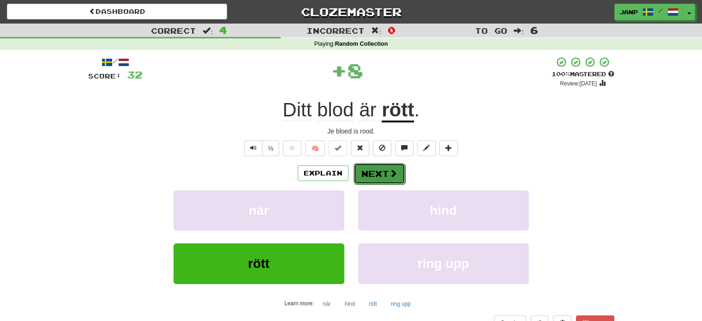
click at [368, 171] on button "Next" at bounding box center [380, 173] width 52 height 21
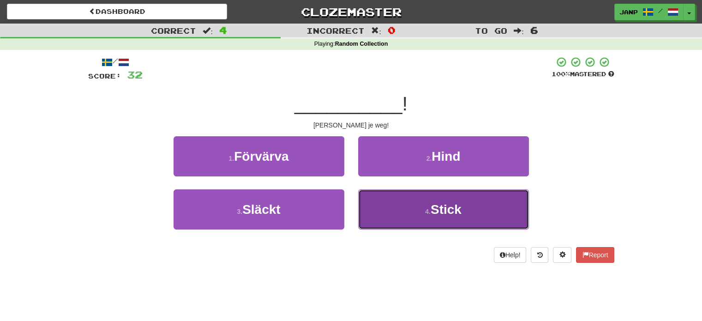
click at [392, 216] on button "4 . Stick" at bounding box center [443, 209] width 171 height 40
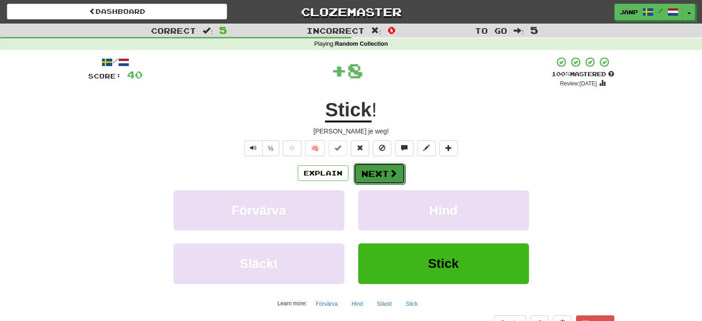
click at [368, 171] on button "Next" at bounding box center [380, 173] width 52 height 21
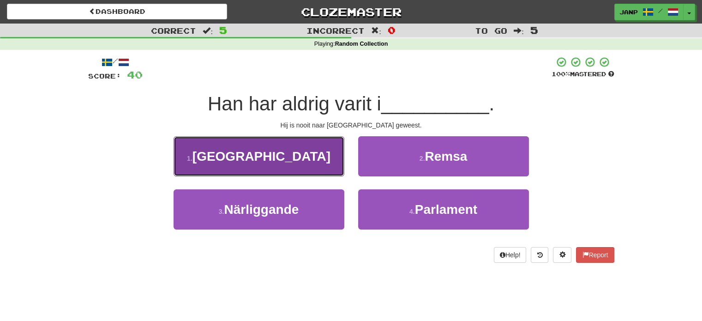
click at [300, 171] on button "1 . Amerika" at bounding box center [259, 156] width 171 height 40
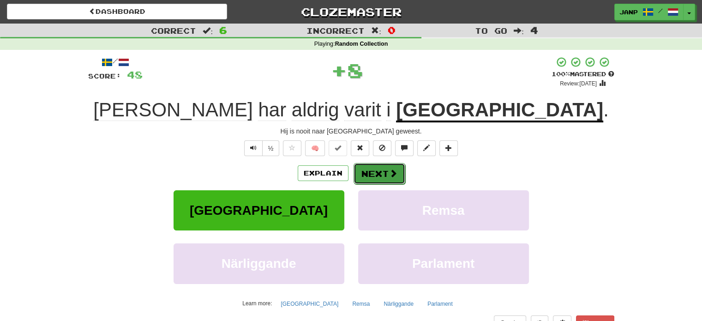
click at [369, 171] on button "Next" at bounding box center [380, 173] width 52 height 21
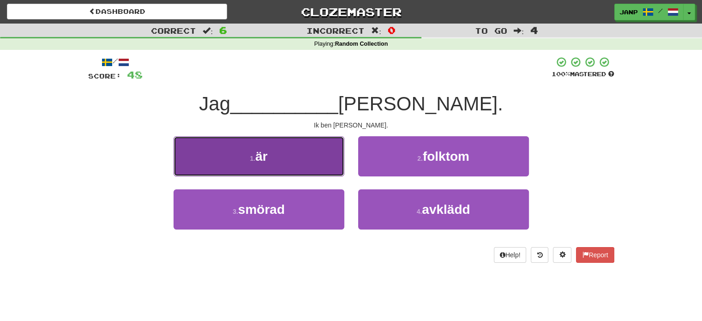
click at [314, 166] on button "1 . är" at bounding box center [259, 156] width 171 height 40
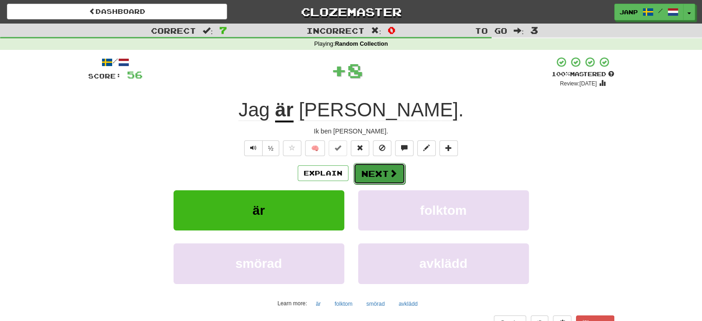
click at [373, 173] on button "Next" at bounding box center [380, 173] width 52 height 21
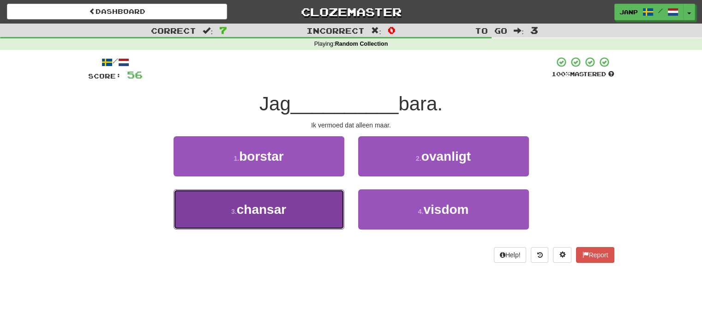
click at [297, 212] on button "3 . chansar" at bounding box center [259, 209] width 171 height 40
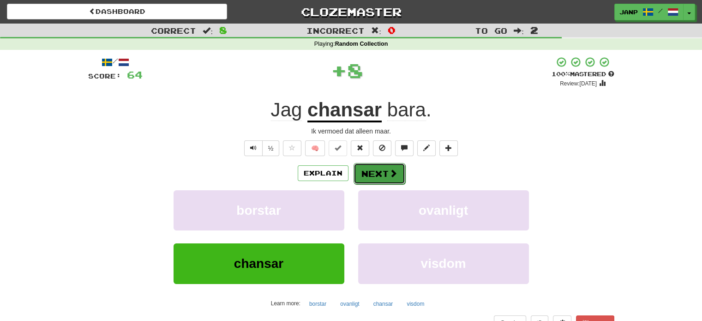
click at [383, 171] on button "Next" at bounding box center [380, 173] width 52 height 21
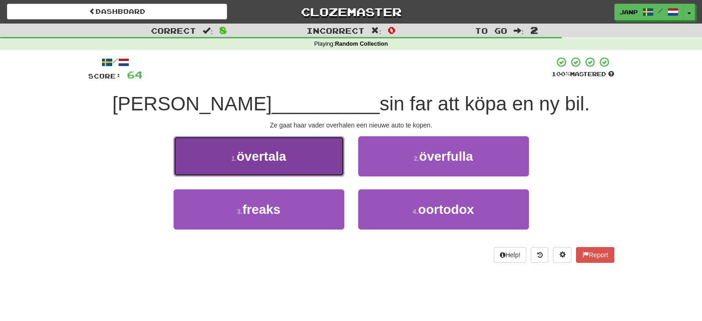
click at [310, 166] on button "1 . övertala" at bounding box center [259, 156] width 171 height 40
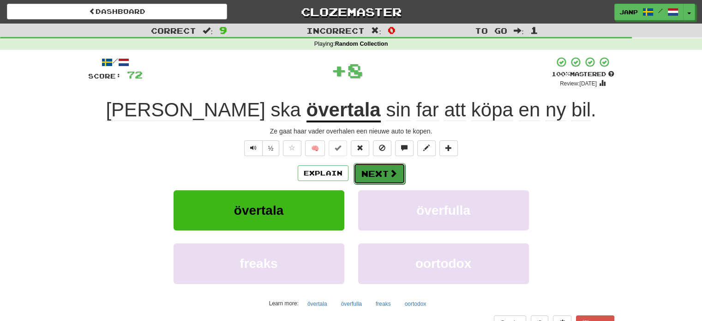
click at [378, 174] on button "Next" at bounding box center [380, 173] width 52 height 21
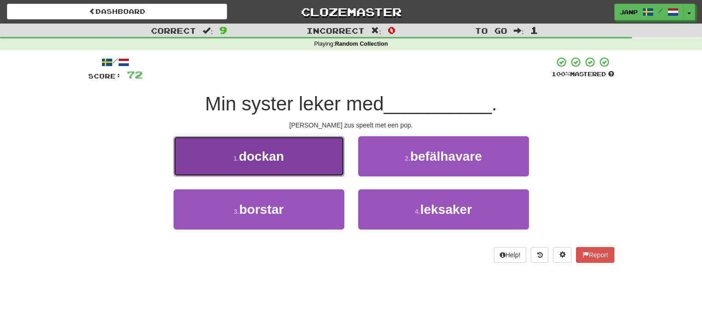
click at [309, 164] on button "1 . dockan" at bounding box center [259, 156] width 171 height 40
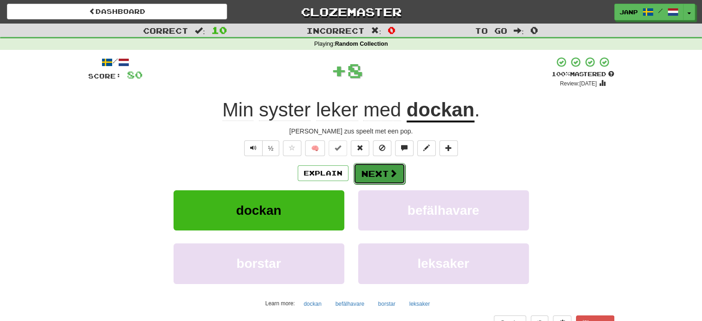
click at [374, 171] on button "Next" at bounding box center [380, 173] width 52 height 21
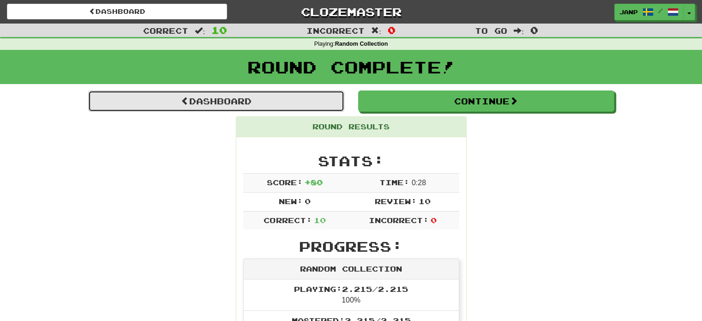
click at [221, 105] on link "Dashboard" at bounding box center [216, 100] width 256 height 21
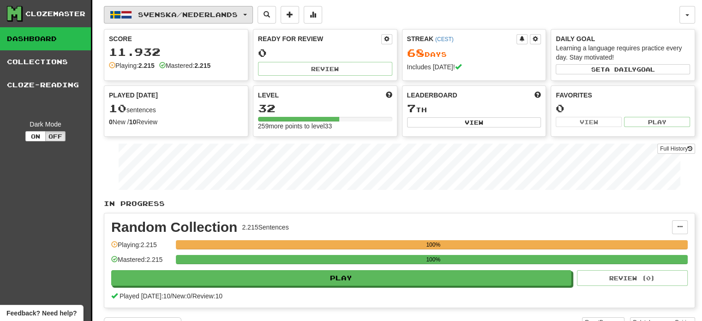
click at [183, 15] on span "Svenska / Nederlands" at bounding box center [188, 15] width 100 height 8
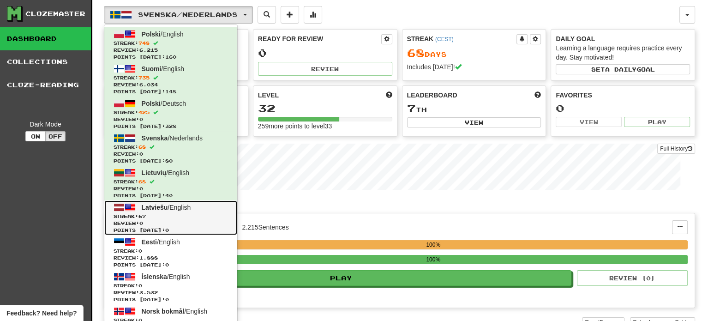
click at [180, 215] on span "Streak: 67" at bounding box center [171, 216] width 115 height 7
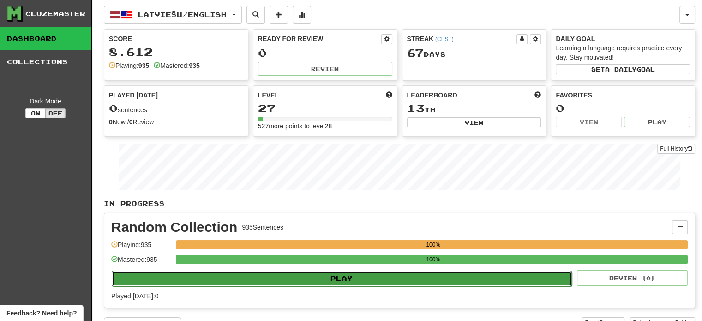
click at [331, 275] on button "Play" at bounding box center [342, 279] width 460 height 16
select select "**"
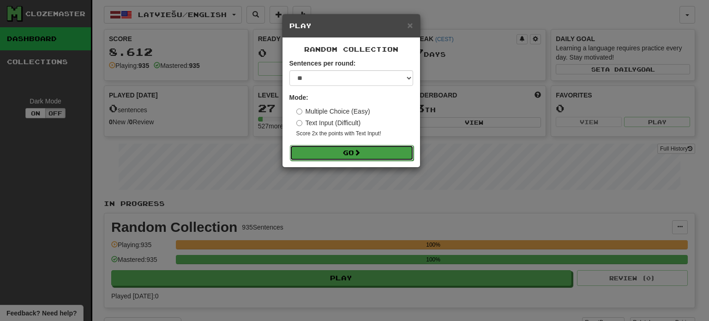
click at [340, 155] on button "Go" at bounding box center [352, 153] width 124 height 16
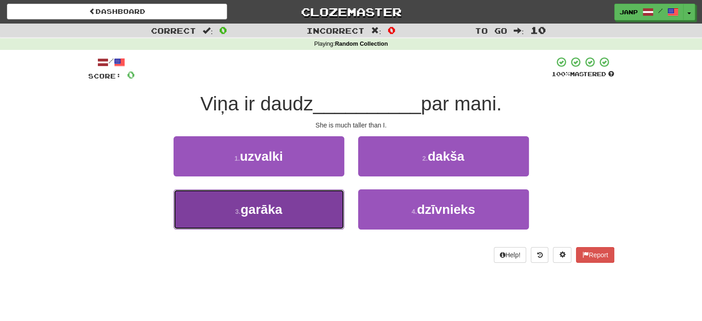
click at [304, 206] on button "3 . garāka" at bounding box center [259, 209] width 171 height 40
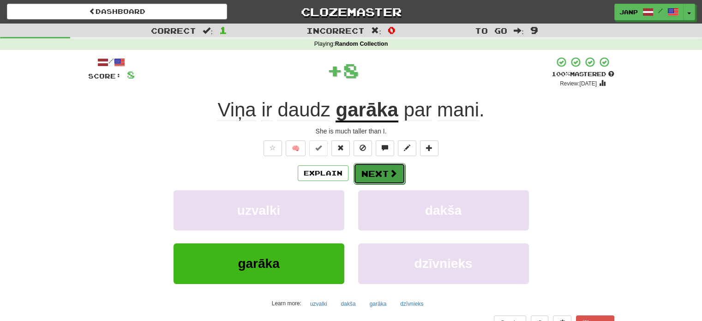
click at [368, 176] on button "Next" at bounding box center [380, 173] width 52 height 21
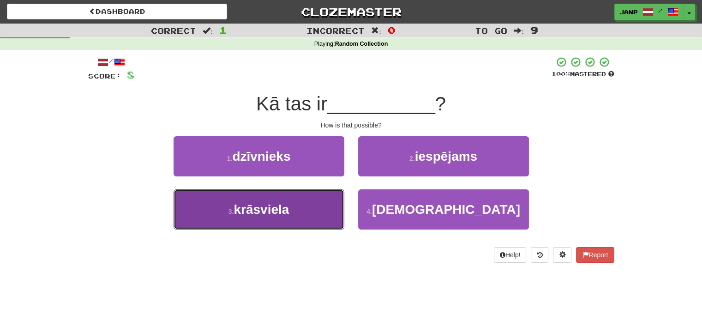
click at [327, 203] on button "3 . krāsviela" at bounding box center [259, 209] width 171 height 40
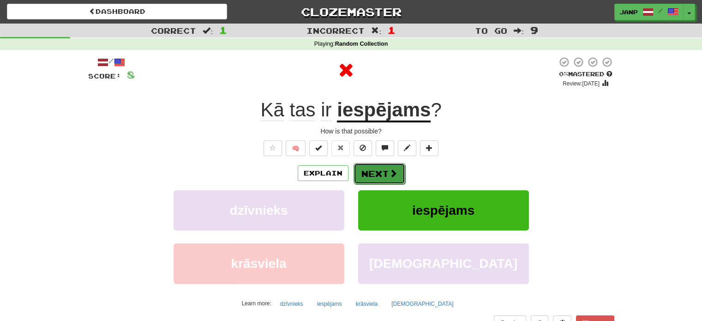
click at [372, 176] on button "Next" at bounding box center [380, 173] width 52 height 21
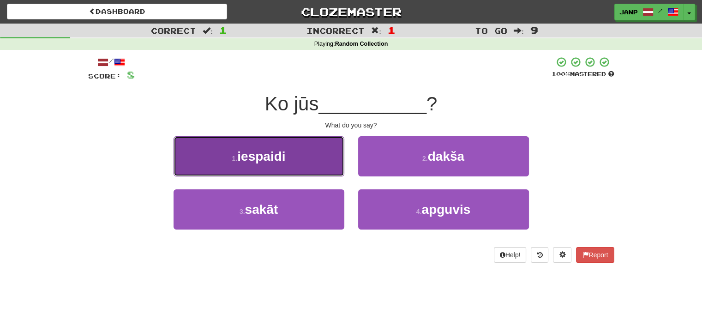
click at [288, 167] on button "1 . iespaidi" at bounding box center [259, 156] width 171 height 40
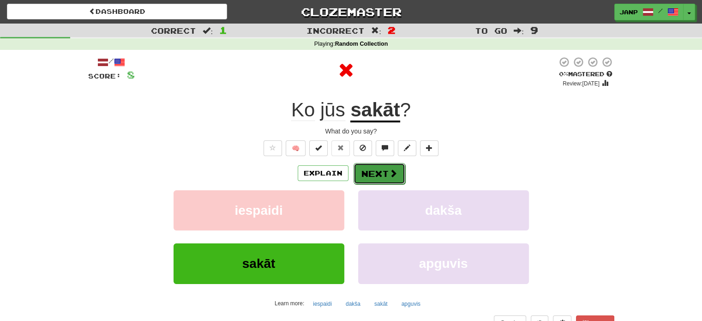
click at [371, 172] on button "Next" at bounding box center [380, 173] width 52 height 21
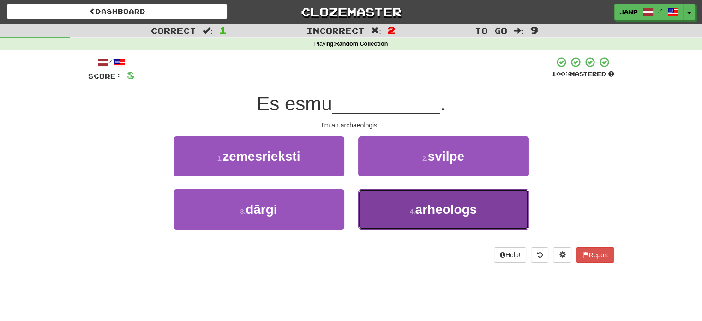
click at [382, 207] on button "4 . arheologs" at bounding box center [443, 209] width 171 height 40
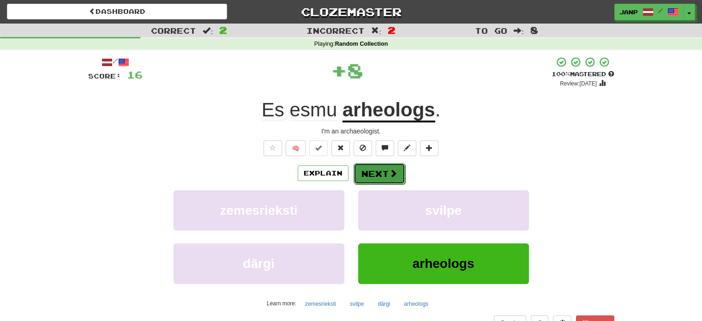
click at [375, 171] on button "Next" at bounding box center [380, 173] width 52 height 21
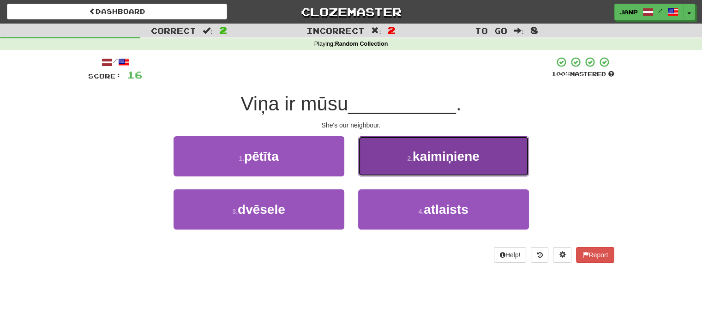
click at [377, 171] on button "2 . kaimiņiene" at bounding box center [443, 156] width 171 height 40
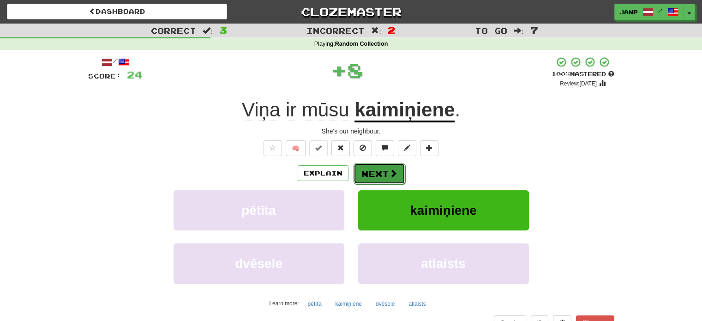
click at [358, 168] on button "Next" at bounding box center [380, 173] width 52 height 21
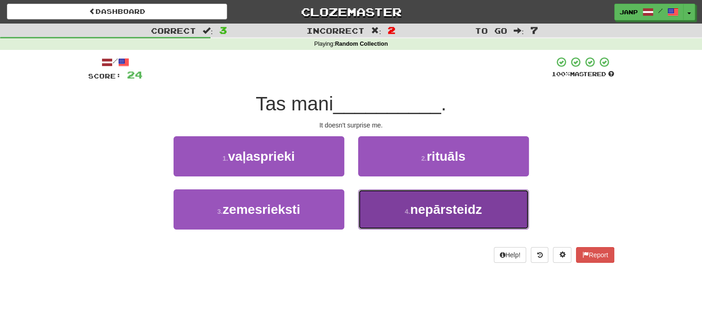
click at [384, 210] on button "4 . nepārsteidz" at bounding box center [443, 209] width 171 height 40
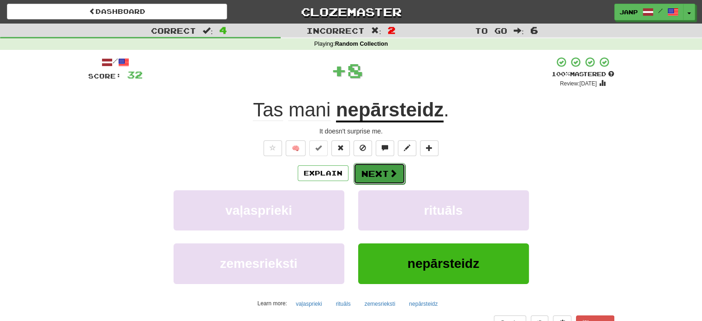
click at [371, 172] on button "Next" at bounding box center [380, 173] width 52 height 21
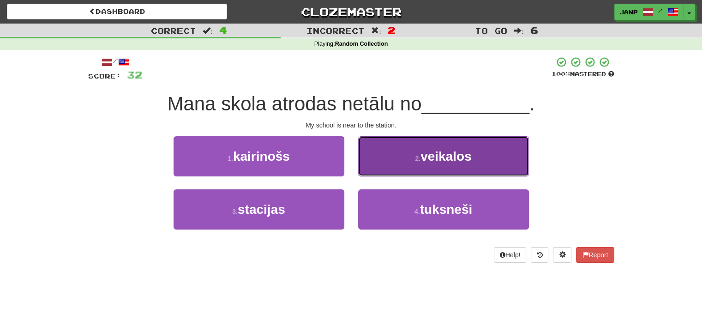
click at [381, 169] on button "2 . veikalos" at bounding box center [443, 156] width 171 height 40
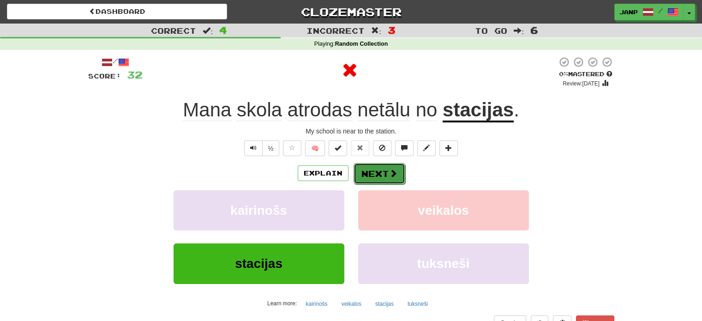
click at [380, 175] on button "Next" at bounding box center [380, 173] width 52 height 21
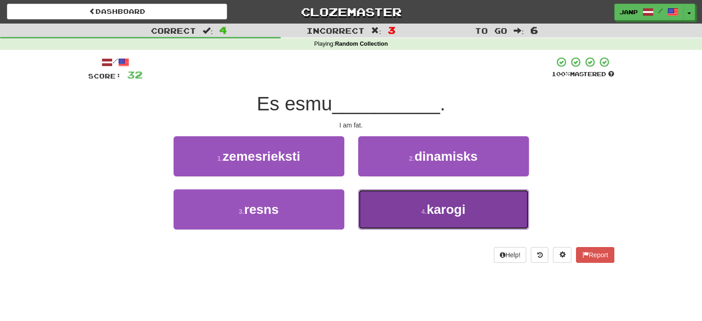
click at [380, 205] on button "4 . karogi" at bounding box center [443, 209] width 171 height 40
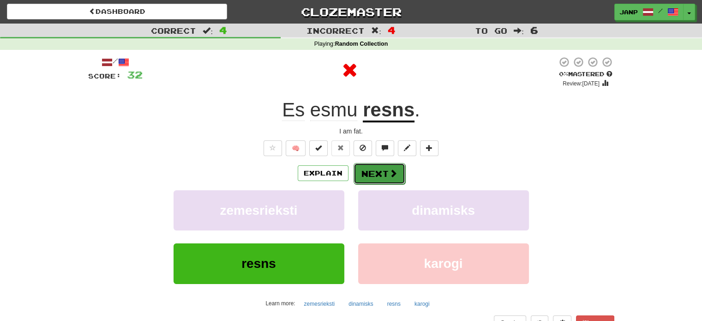
click at [379, 173] on button "Next" at bounding box center [380, 173] width 52 height 21
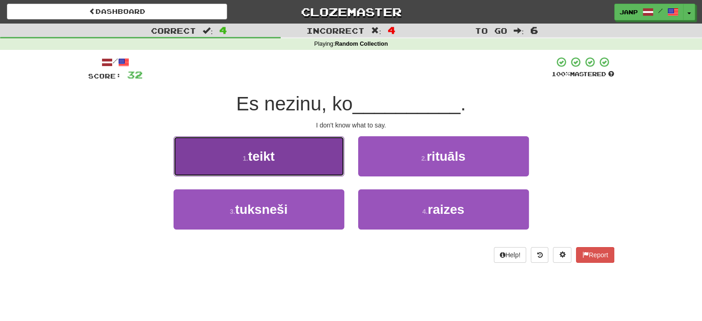
click at [298, 147] on button "1 . teikt" at bounding box center [259, 156] width 171 height 40
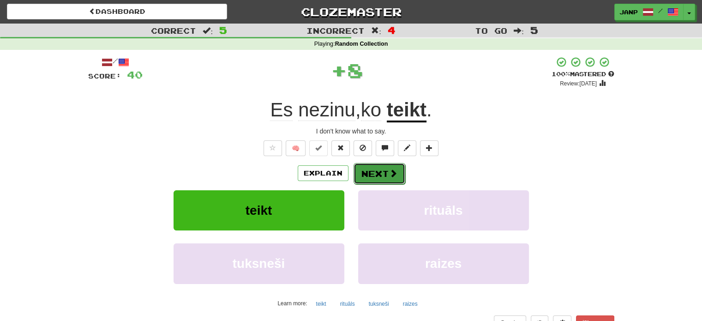
click at [370, 172] on button "Next" at bounding box center [380, 173] width 52 height 21
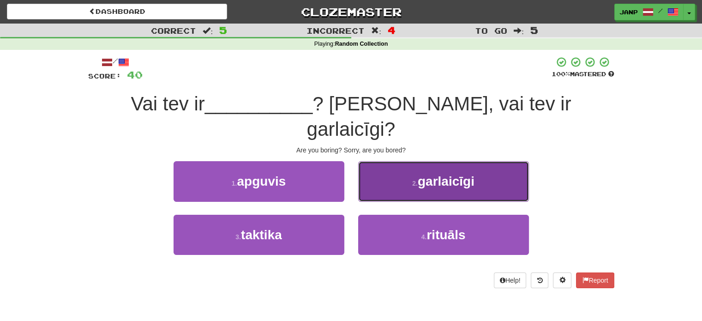
click at [373, 168] on button "2 . garlaicīgi" at bounding box center [443, 181] width 171 height 40
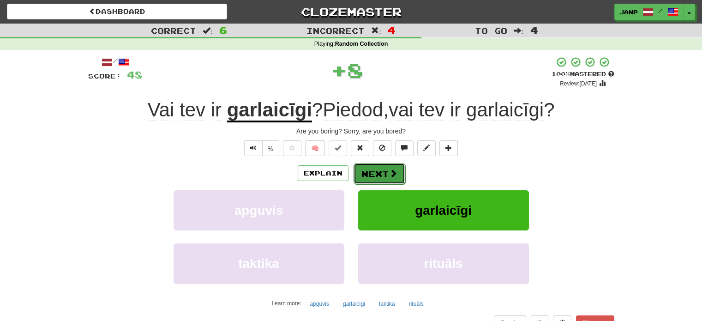
click at [367, 169] on button "Next" at bounding box center [380, 173] width 52 height 21
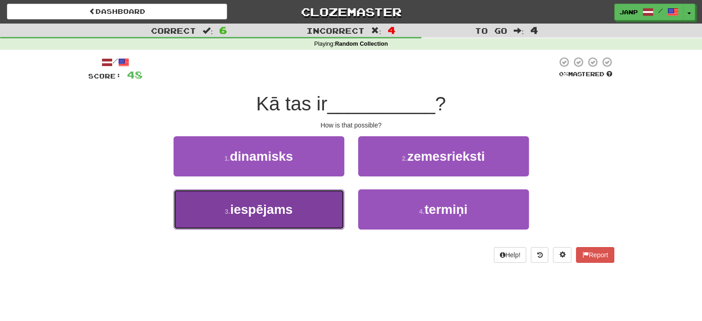
click at [241, 205] on span "iespējams" at bounding box center [261, 209] width 62 height 14
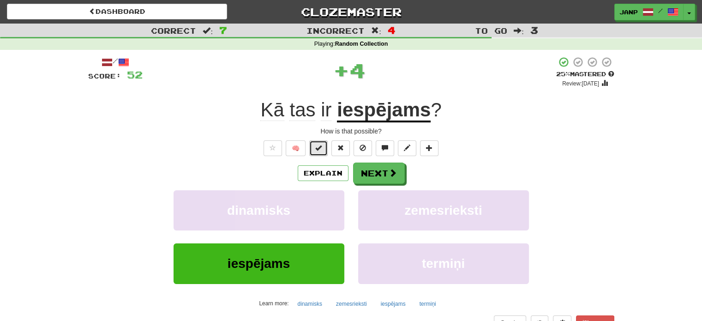
click at [314, 146] on button at bounding box center [318, 148] width 18 height 16
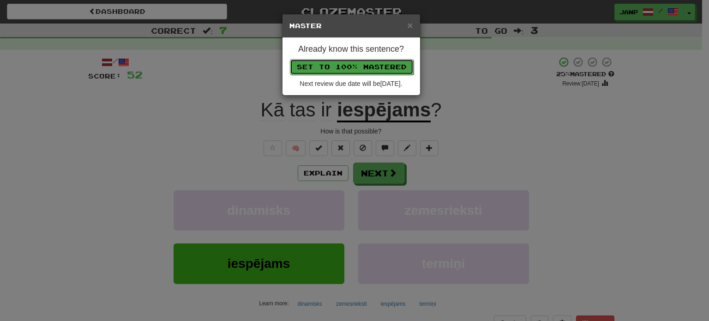
click at [344, 66] on button "Set to 100% Mastered" at bounding box center [352, 67] width 124 height 16
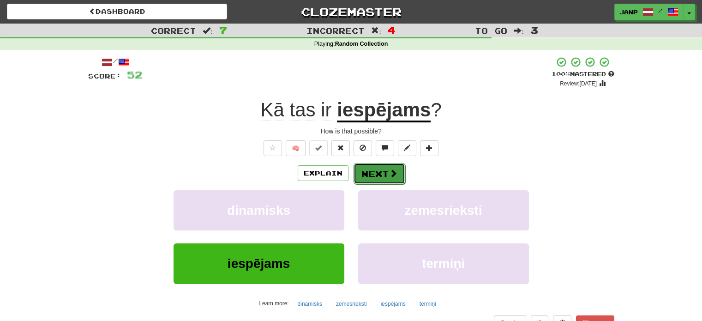
click at [374, 175] on button "Next" at bounding box center [380, 173] width 52 height 21
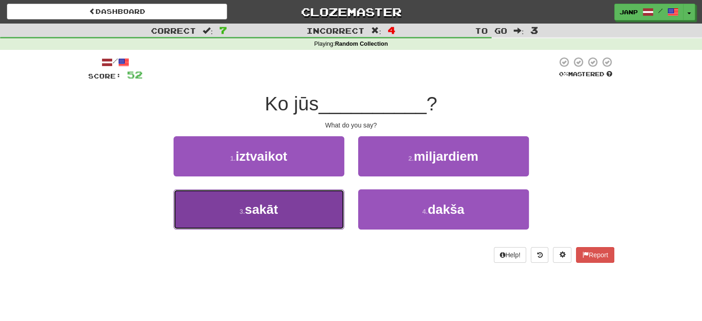
click at [293, 212] on button "3 . sakāt" at bounding box center [259, 209] width 171 height 40
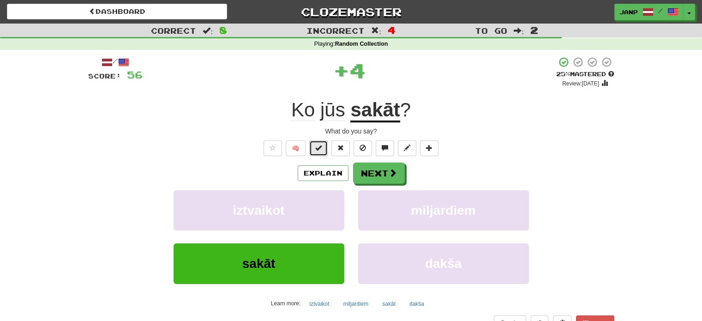
click at [319, 150] on span at bounding box center [318, 148] width 6 height 6
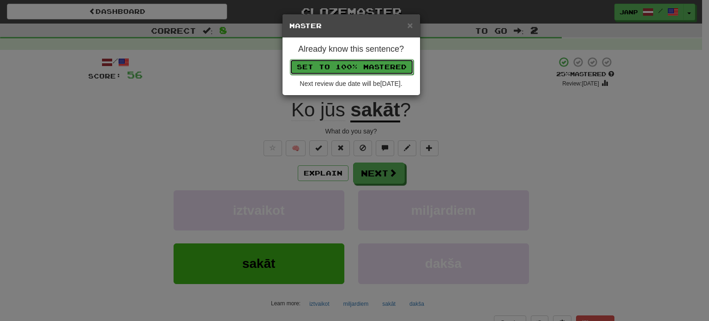
click at [338, 64] on button "Set to 100% Mastered" at bounding box center [352, 67] width 124 height 16
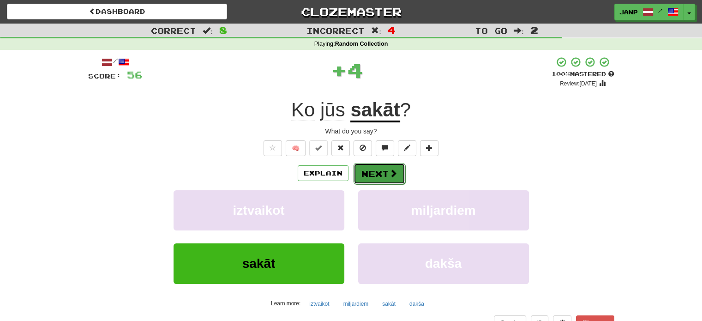
click at [375, 173] on button "Next" at bounding box center [380, 173] width 52 height 21
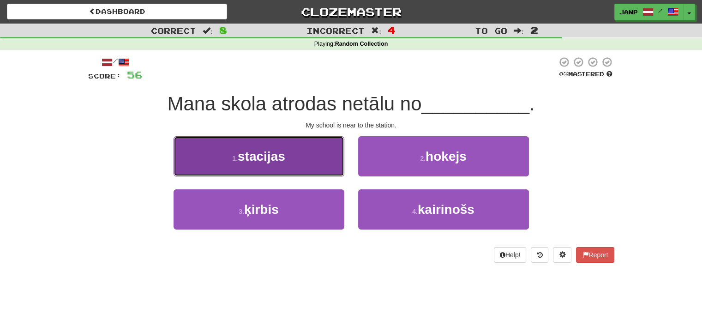
click at [303, 162] on button "1 . stacijas" at bounding box center [259, 156] width 171 height 40
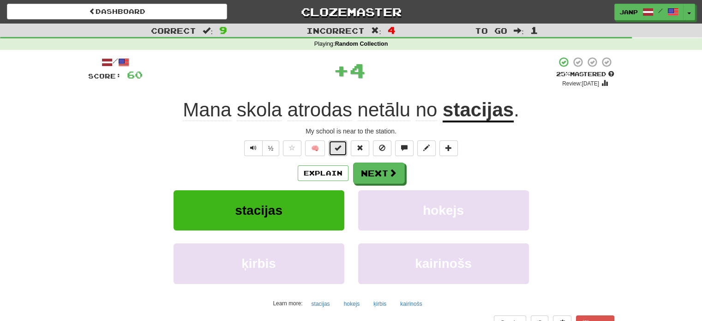
click at [333, 147] on button at bounding box center [338, 148] width 18 height 16
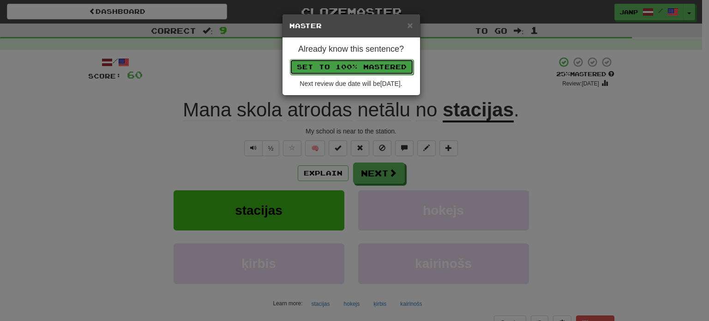
click at [354, 66] on button "Set to 100% Mastered" at bounding box center [352, 67] width 124 height 16
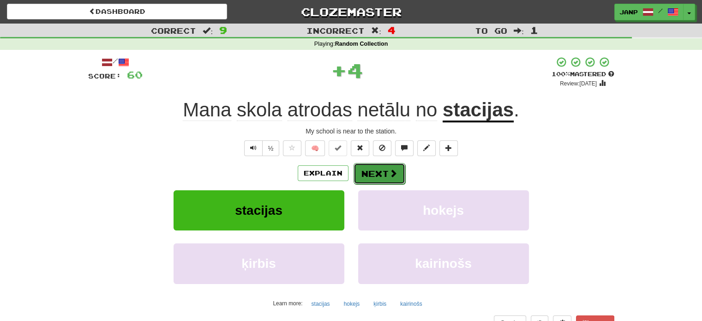
click at [365, 171] on button "Next" at bounding box center [380, 173] width 52 height 21
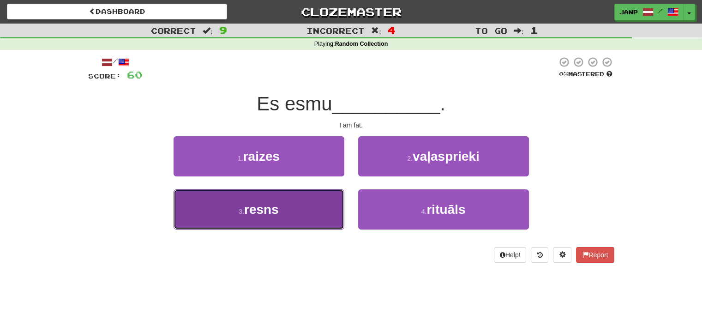
click at [292, 203] on button "3 . resns" at bounding box center [259, 209] width 171 height 40
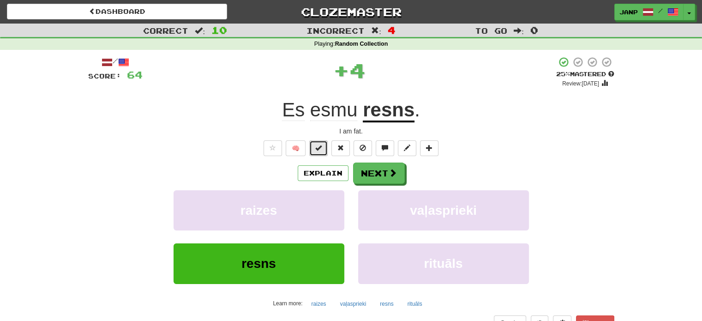
click at [321, 147] on span at bounding box center [318, 148] width 6 height 6
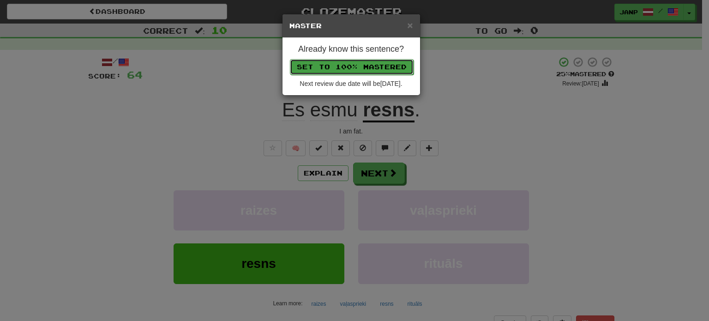
click at [340, 68] on button "Set to 100% Mastered" at bounding box center [352, 67] width 124 height 16
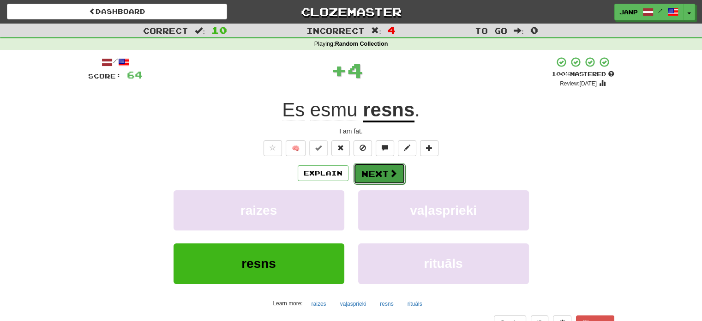
click at [371, 175] on button "Next" at bounding box center [380, 173] width 52 height 21
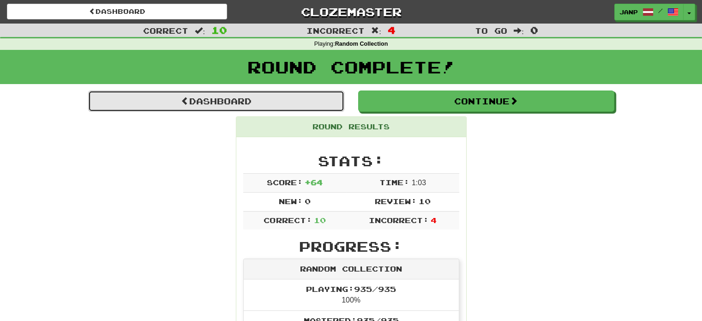
click at [222, 96] on link "Dashboard" at bounding box center [216, 100] width 256 height 21
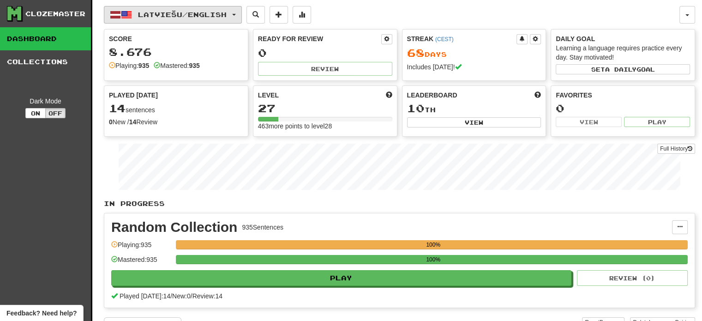
click at [199, 16] on span "Latviešu / English" at bounding box center [182, 15] width 89 height 8
